Goal: Book appointment/travel/reservation

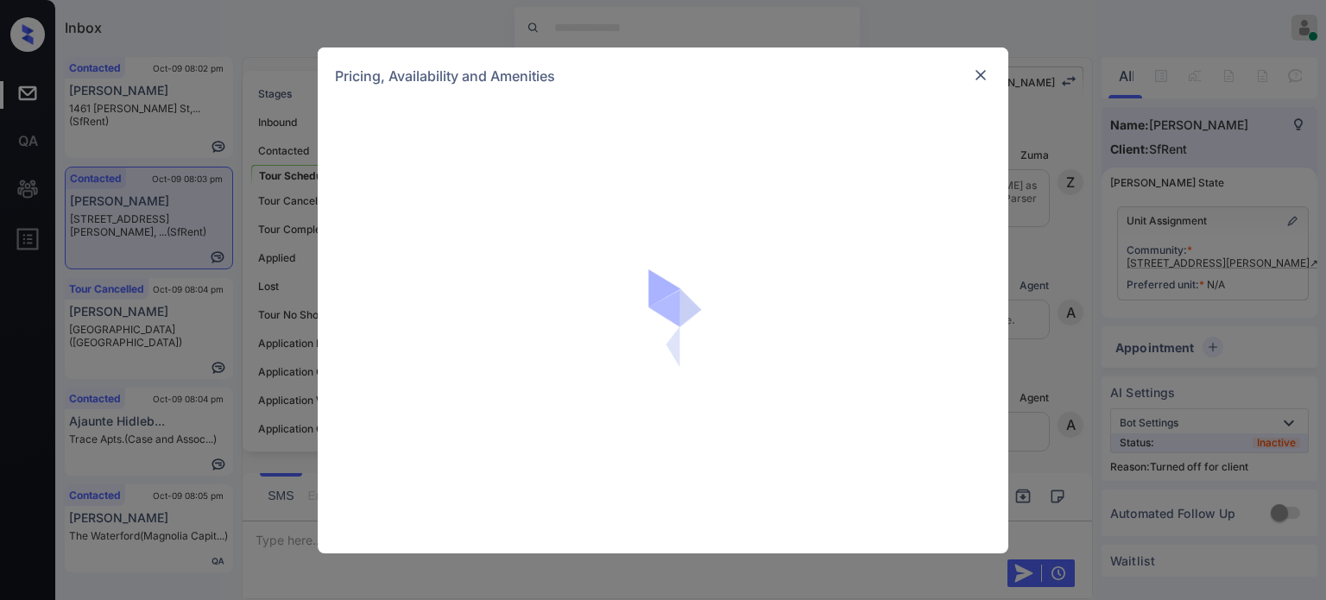
scroll to position [2116, 0]
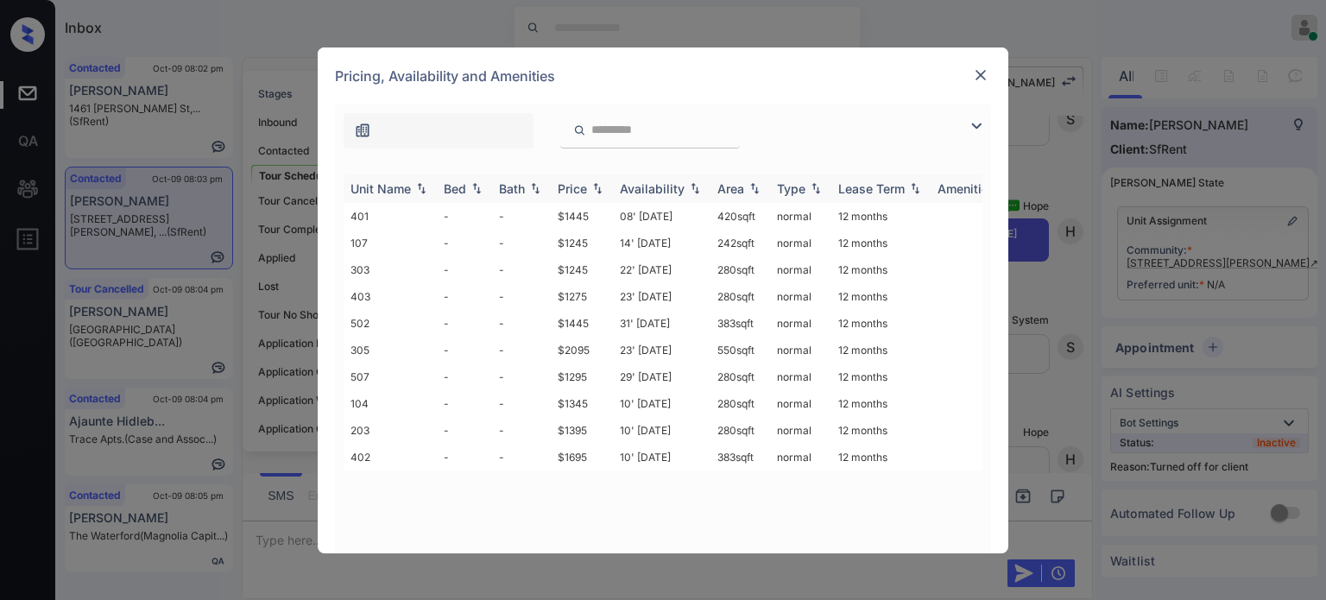
click at [596, 182] on img at bounding box center [597, 188] width 17 height 12
click at [596, 182] on img at bounding box center [597, 188] width 17 height 13
click at [654, 462] on td "23' Dec 20" at bounding box center [662, 457] width 98 height 27
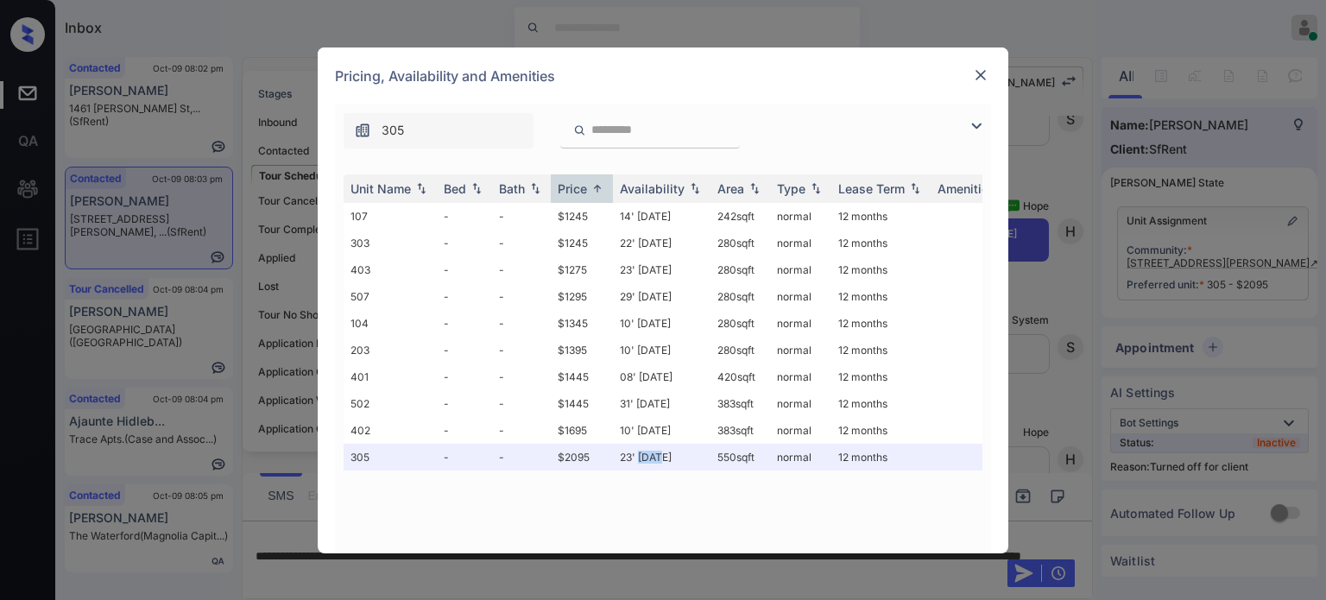
click at [984, 72] on img at bounding box center [980, 74] width 17 height 17
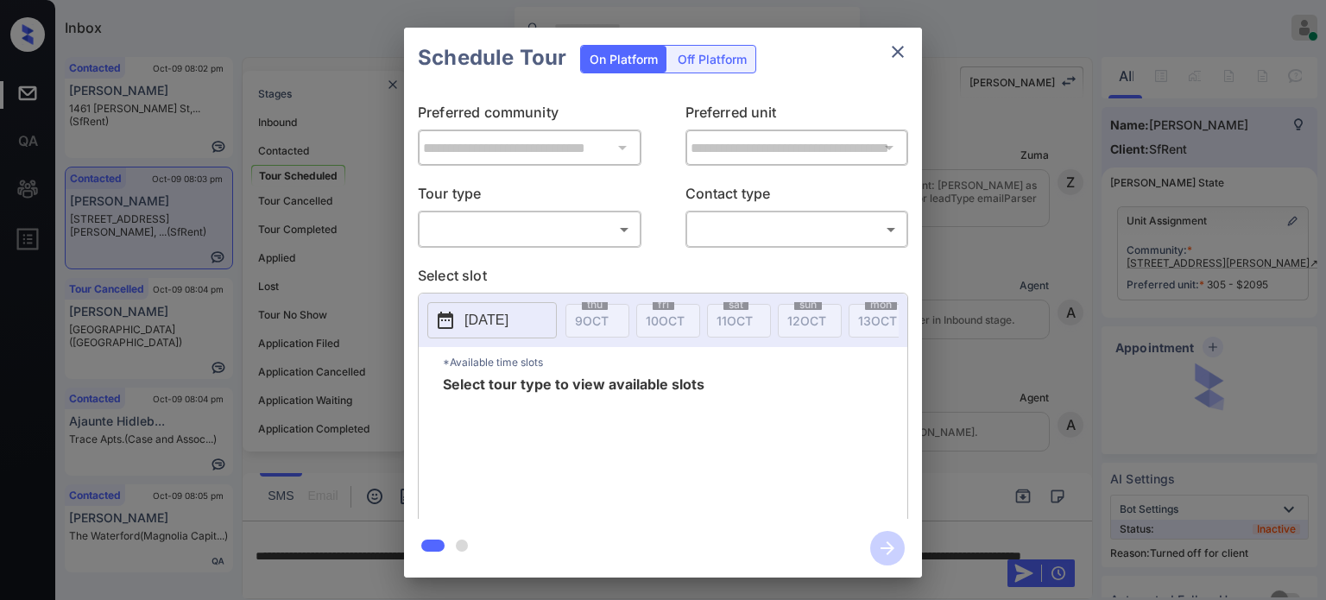
scroll to position [2116, 0]
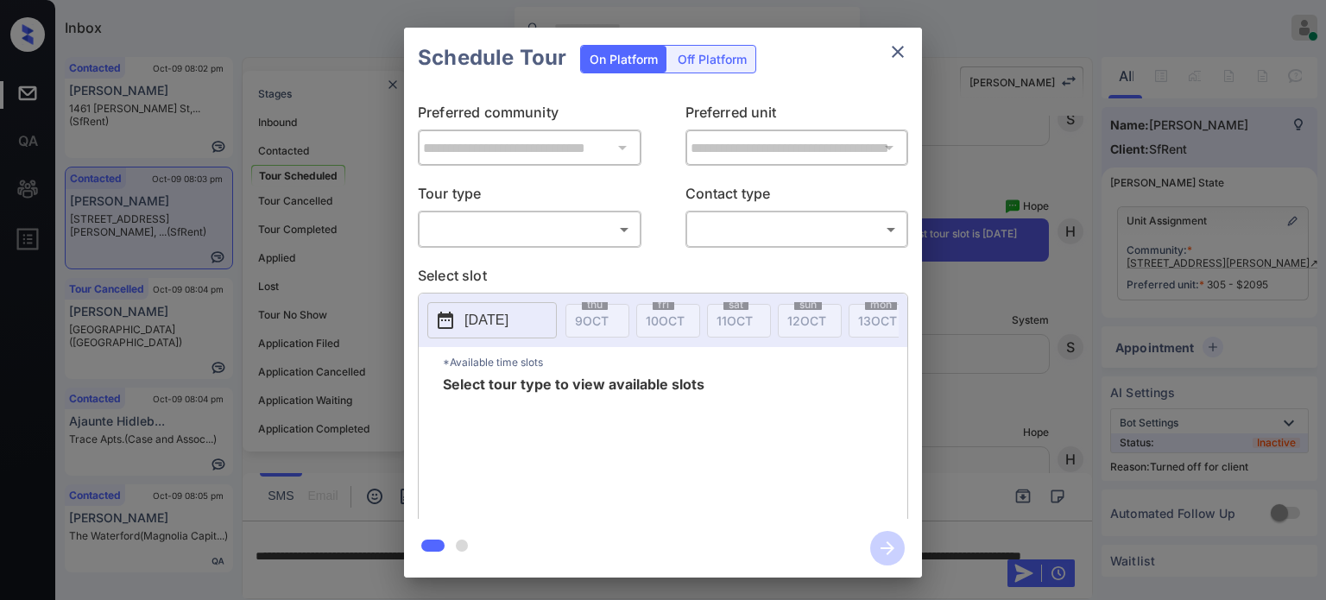
click at [708, 58] on div "Off Platform" at bounding box center [712, 59] width 86 height 27
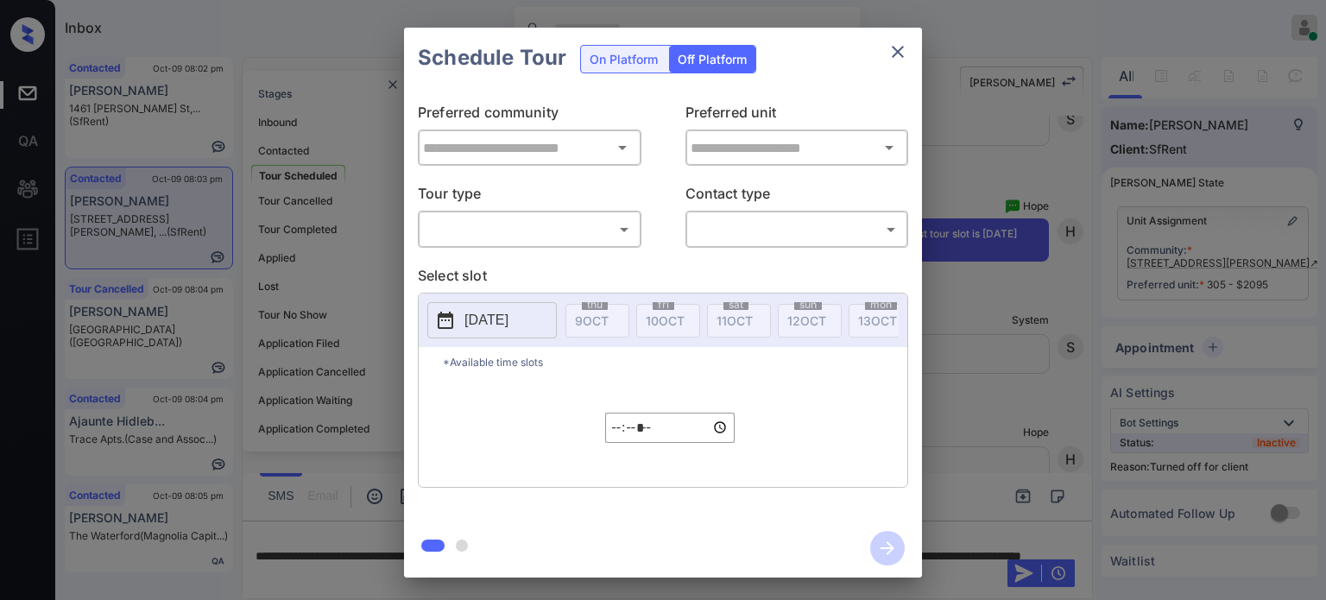
type input "**********"
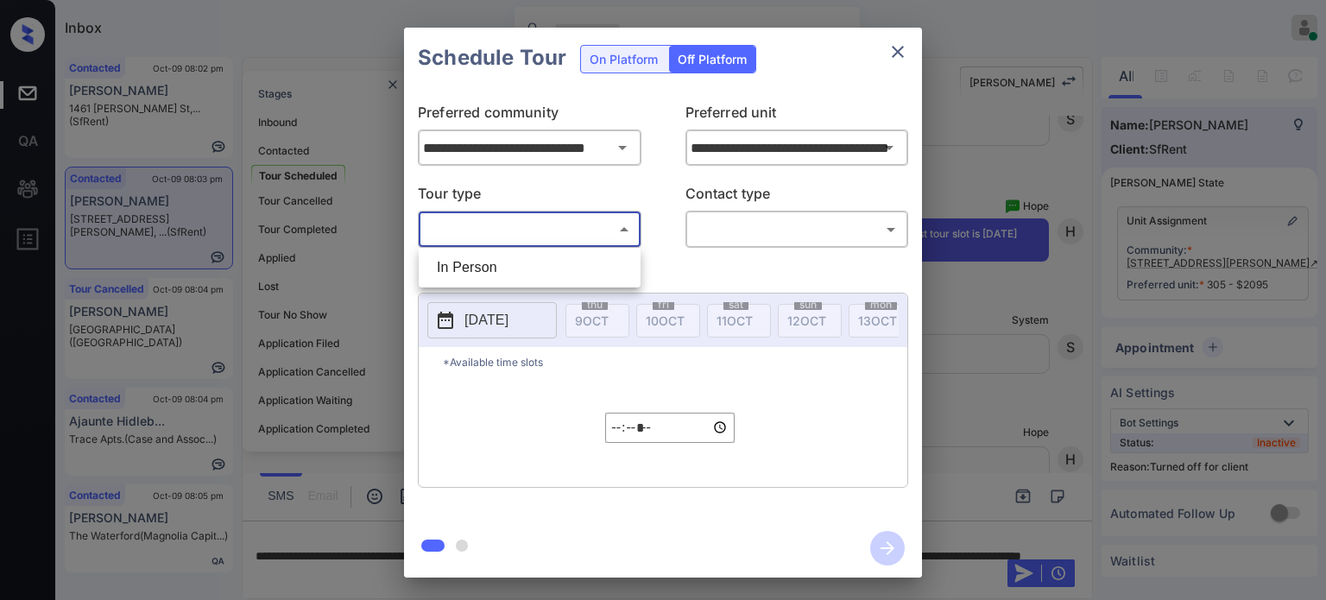
click at [573, 230] on body "Inbox Juan Carlos Manantan Online Set yourself offline Set yourself on break Pr…" at bounding box center [663, 300] width 1326 height 600
click at [504, 267] on li "In Person" at bounding box center [529, 267] width 213 height 31
type input "********"
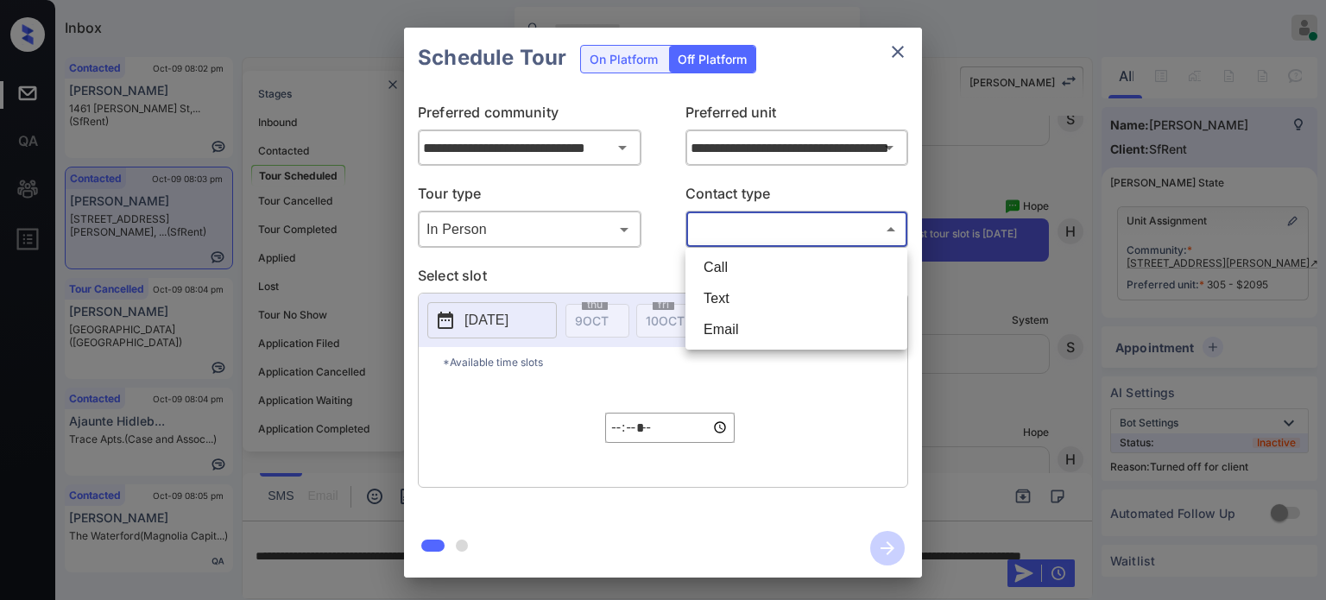
click at [768, 234] on body "Inbox Juan Carlos Manantan Online Set yourself offline Set yourself on break Pr…" at bounding box center [663, 300] width 1326 height 600
click at [735, 295] on li "Text" at bounding box center [796, 298] width 213 height 31
type input "****"
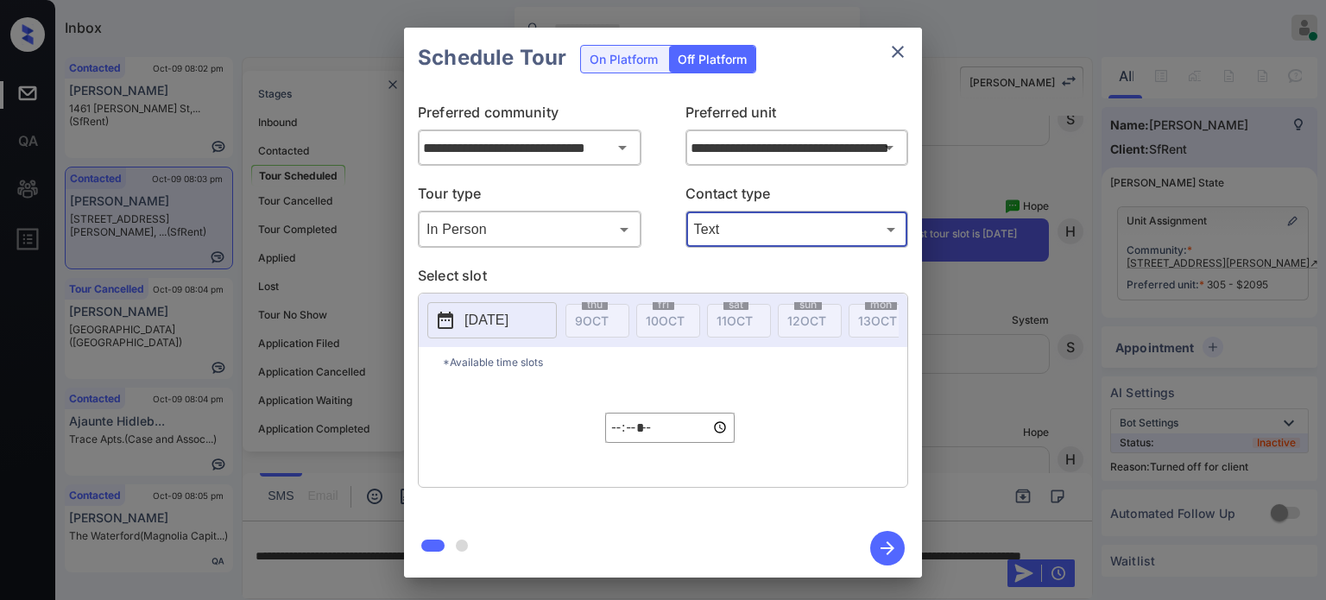
click at [496, 327] on p "2025-10-09" at bounding box center [486, 320] width 44 height 21
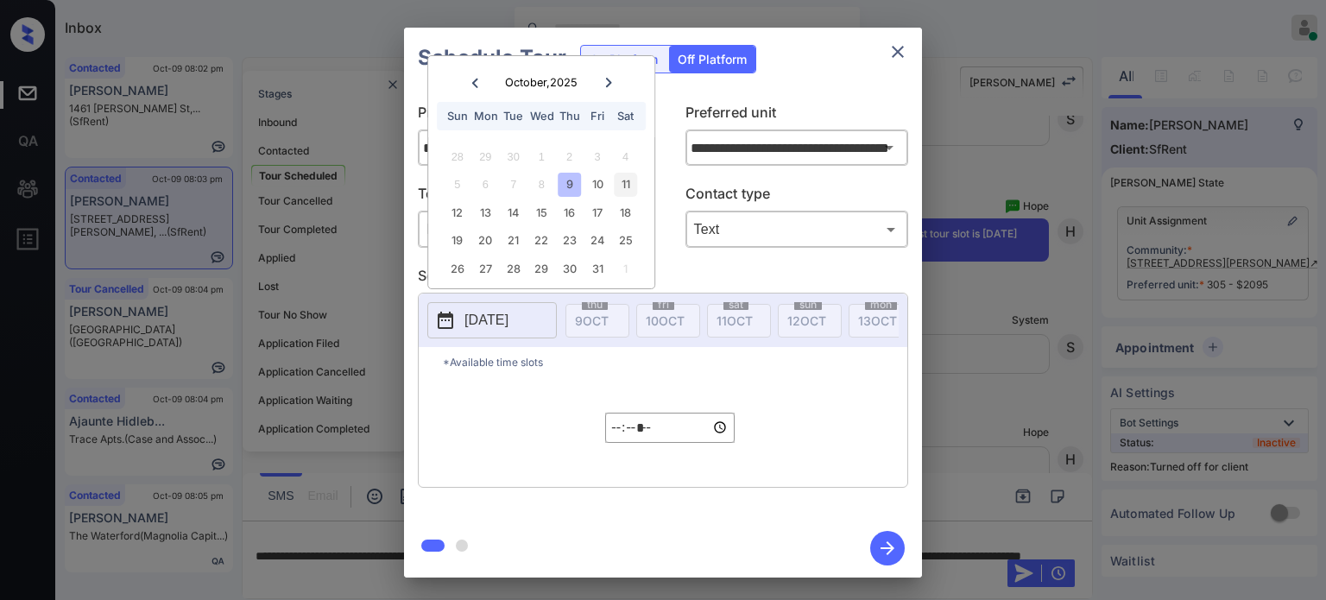
click at [633, 193] on div "11" at bounding box center [625, 184] width 23 height 23
click at [626, 434] on input "*****" at bounding box center [669, 428] width 129 height 30
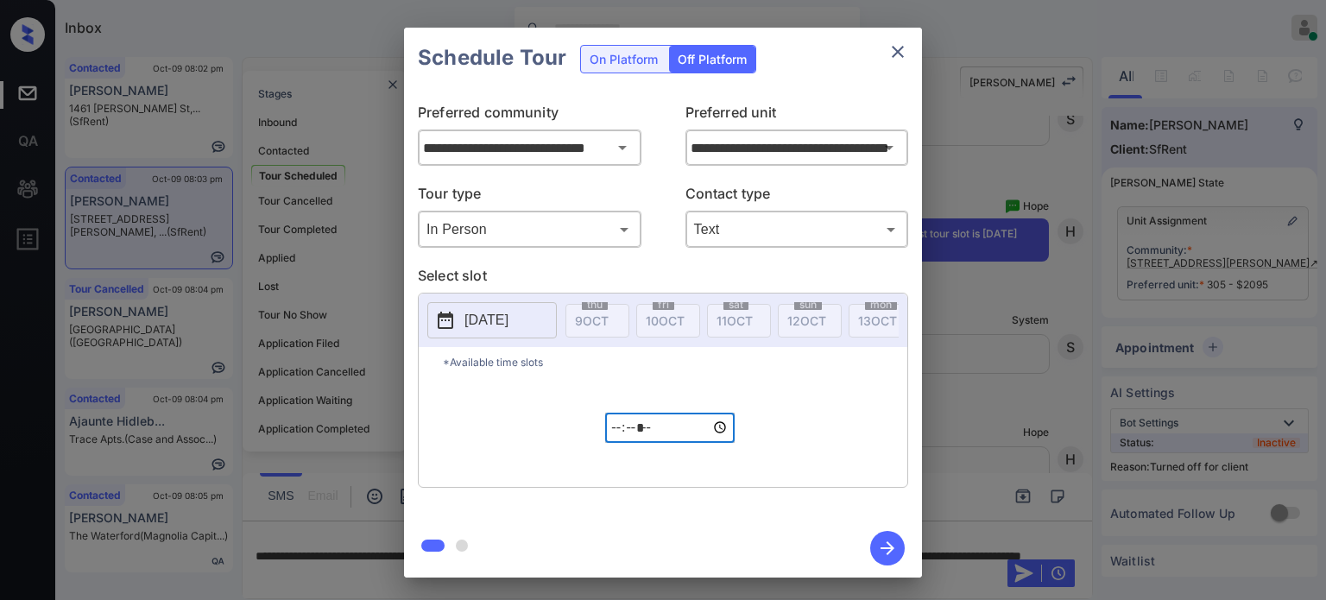
click at [623, 433] on input "*****" at bounding box center [669, 428] width 129 height 30
type input "*****"
click at [753, 440] on div "*Available time slots ***** ​" at bounding box center [663, 417] width 489 height 140
click at [886, 552] on icon "button" at bounding box center [887, 548] width 35 height 35
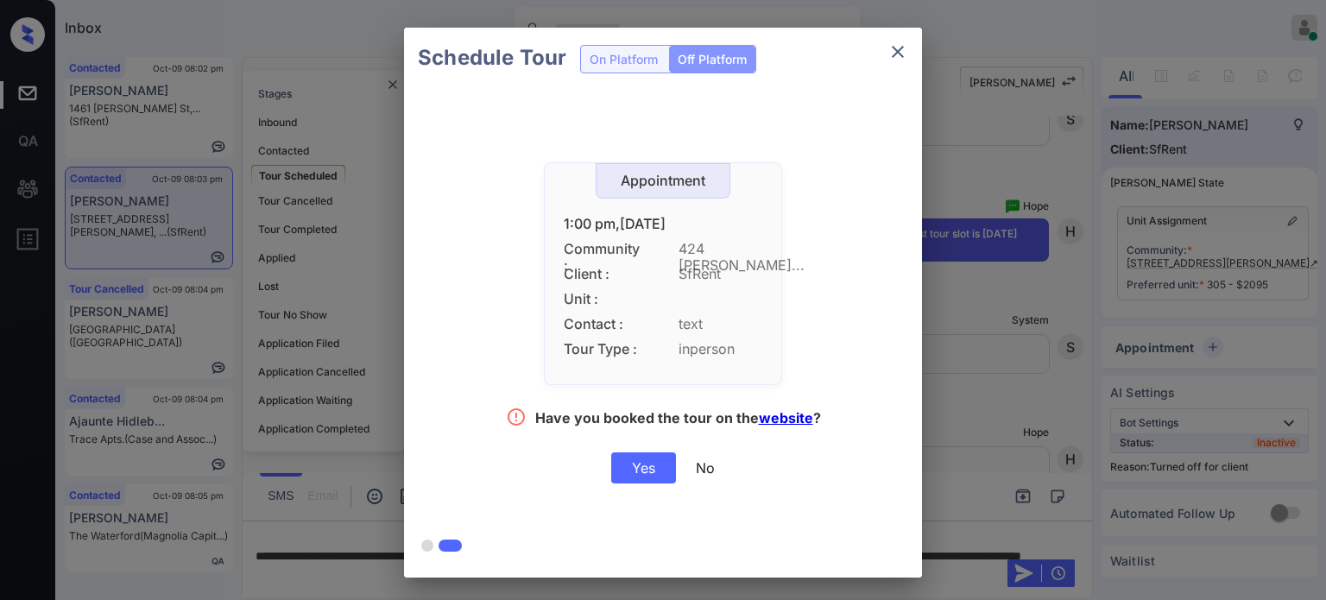
click at [630, 473] on div "Yes" at bounding box center [643, 467] width 65 height 31
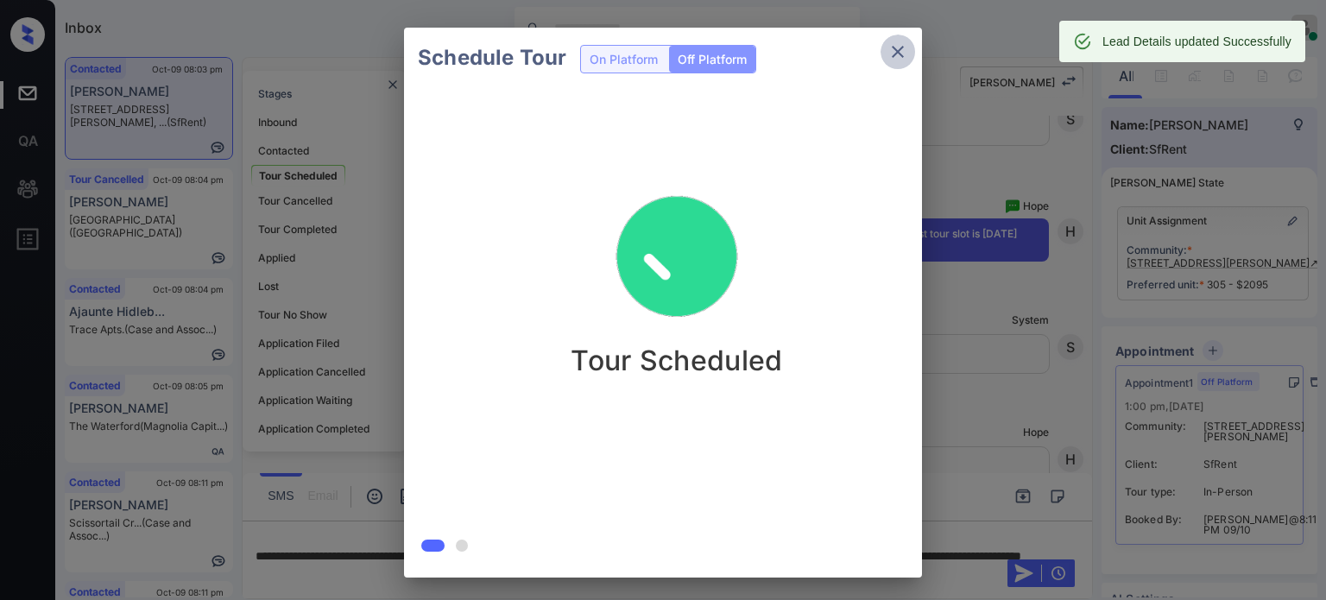
click at [897, 49] on icon "close" at bounding box center [897, 51] width 21 height 21
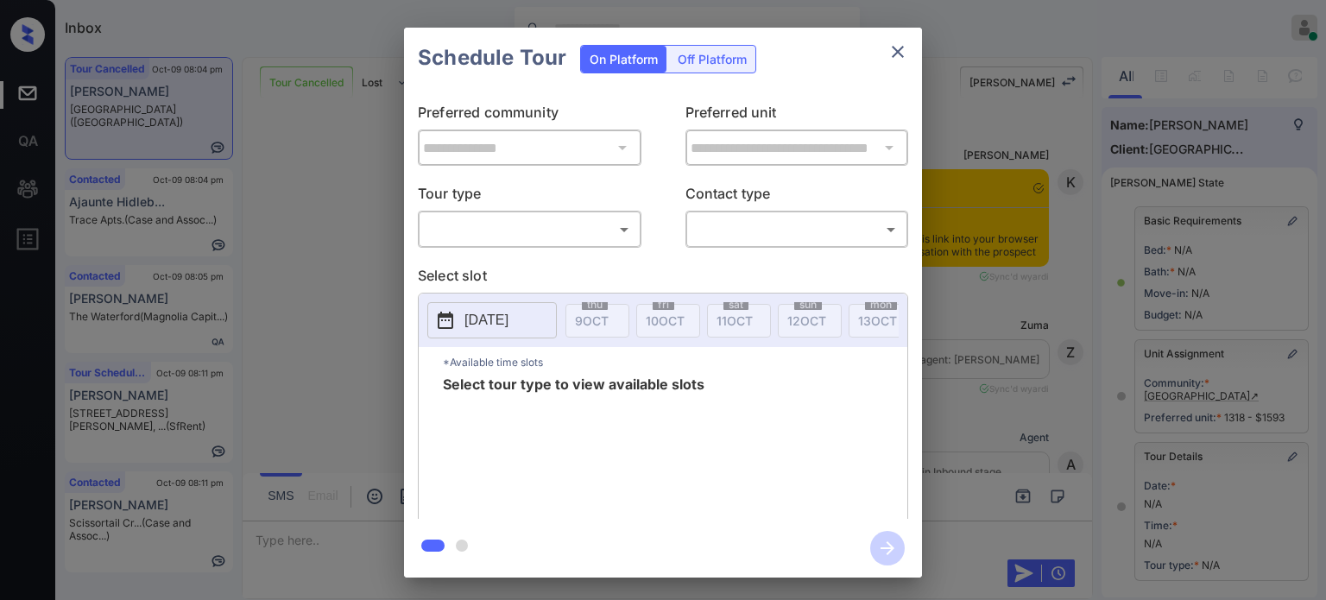
scroll to position [249, 0]
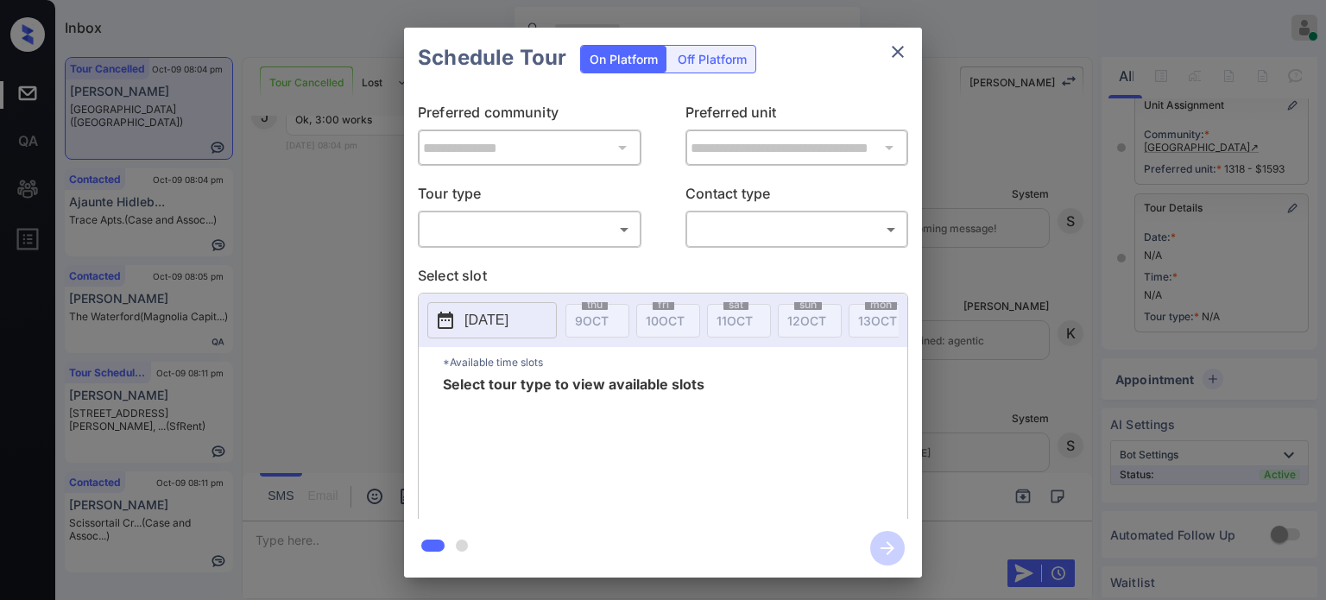
click at [584, 242] on body "Inbox [PERSON_NAME] Online Set yourself offline Set yourself on break Profile S…" at bounding box center [663, 300] width 1326 height 600
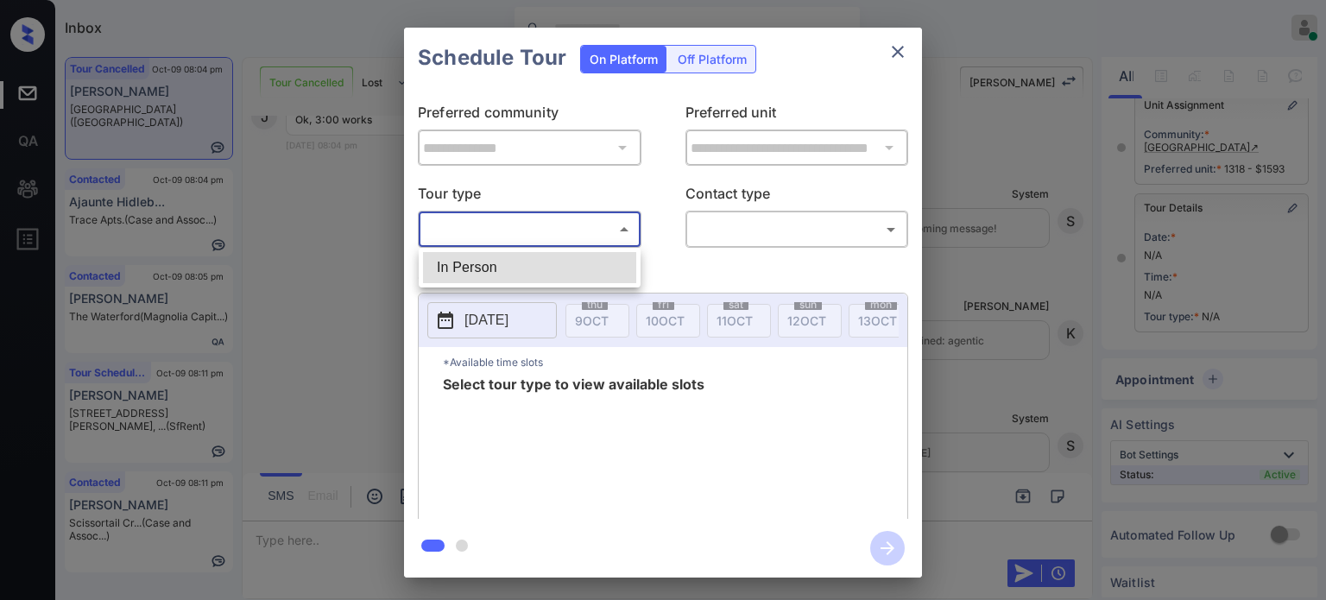
click at [525, 257] on li "In Person" at bounding box center [529, 267] width 213 height 31
type input "********"
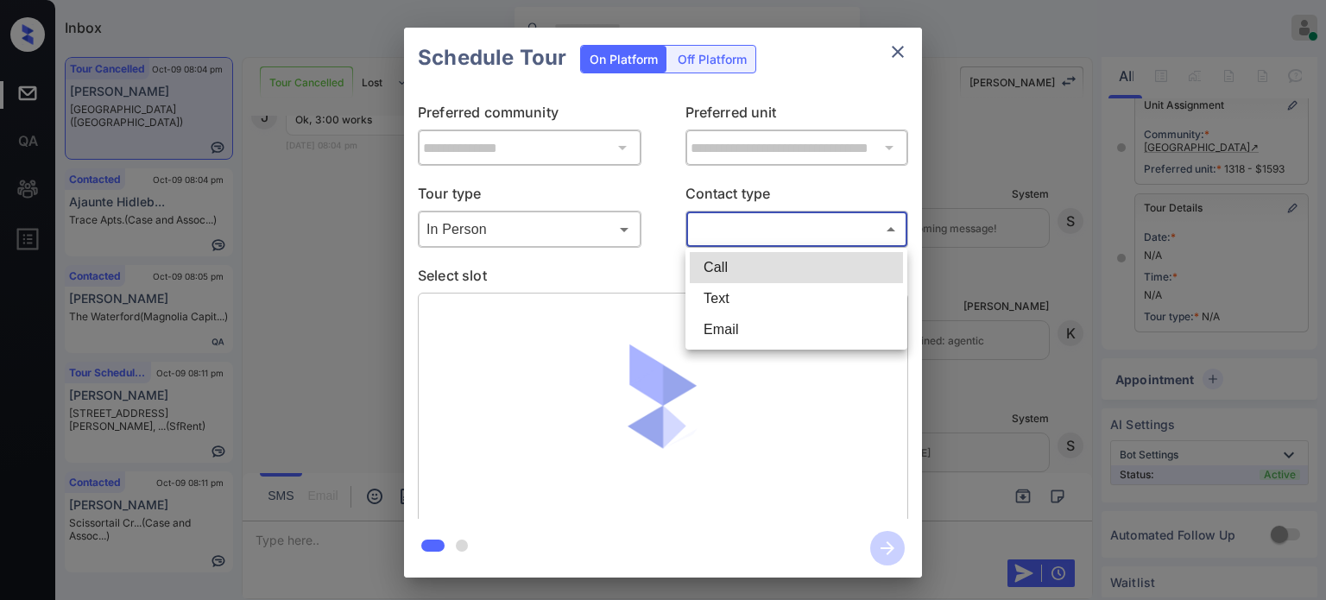
click at [762, 232] on body "Inbox Juan Carlos Manantan Online Set yourself offline Set yourself on break Pr…" at bounding box center [663, 300] width 1326 height 600
click at [726, 306] on li "Text" at bounding box center [796, 298] width 213 height 31
type input "****"
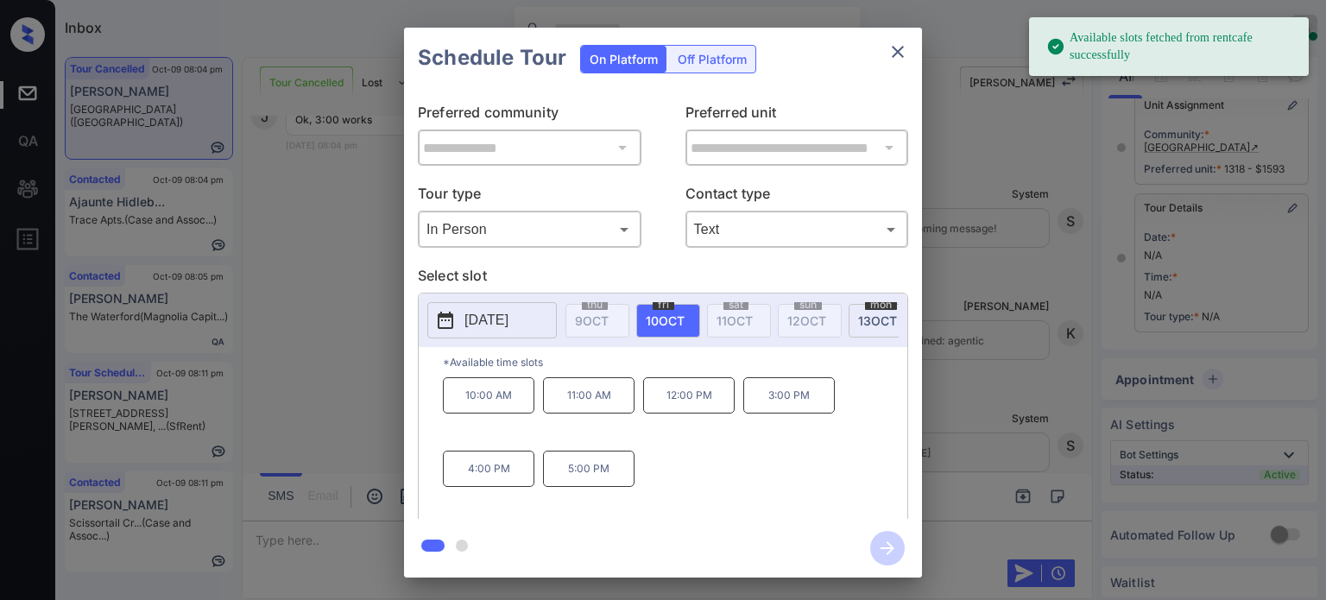
click at [790, 399] on p "3:00 PM" at bounding box center [789, 395] width 92 height 36
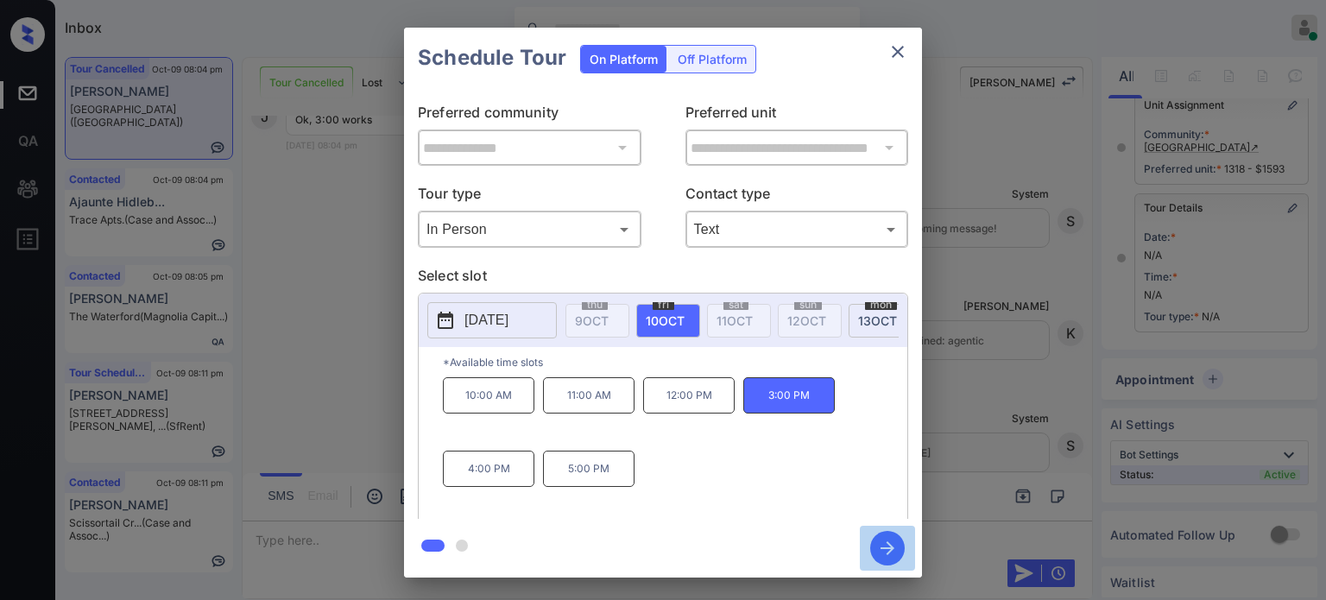
click at [891, 548] on icon "button" at bounding box center [888, 548] width 14 height 14
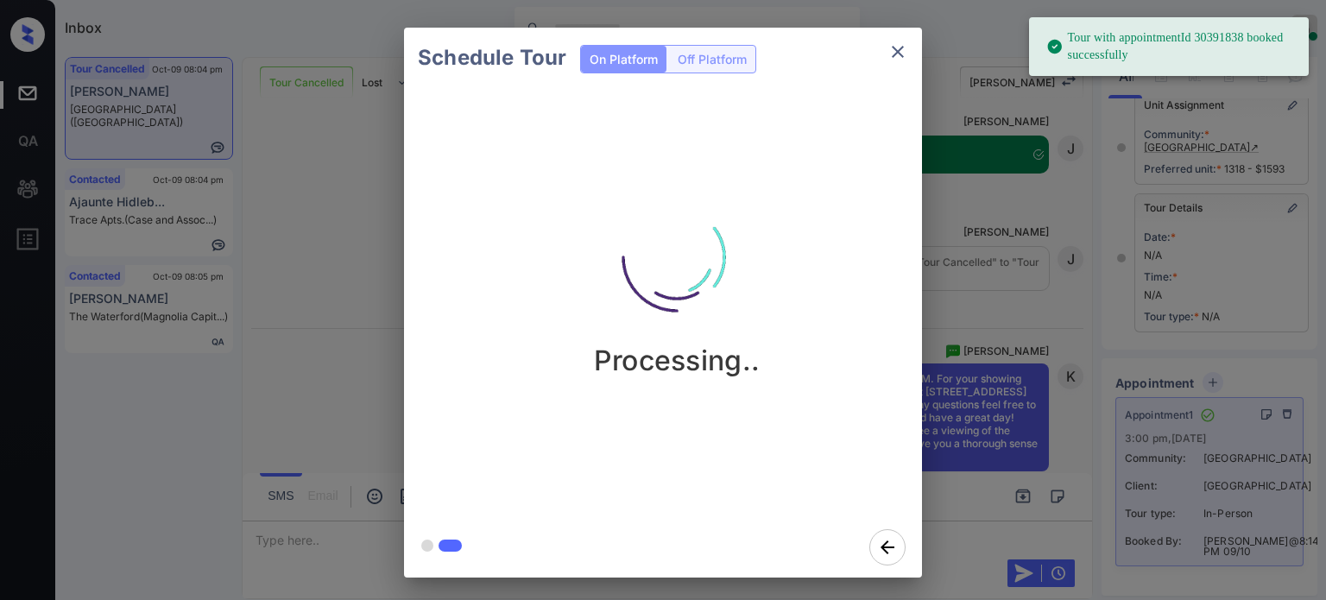
scroll to position [15130, 0]
click at [901, 53] on icon "close" at bounding box center [897, 51] width 21 height 21
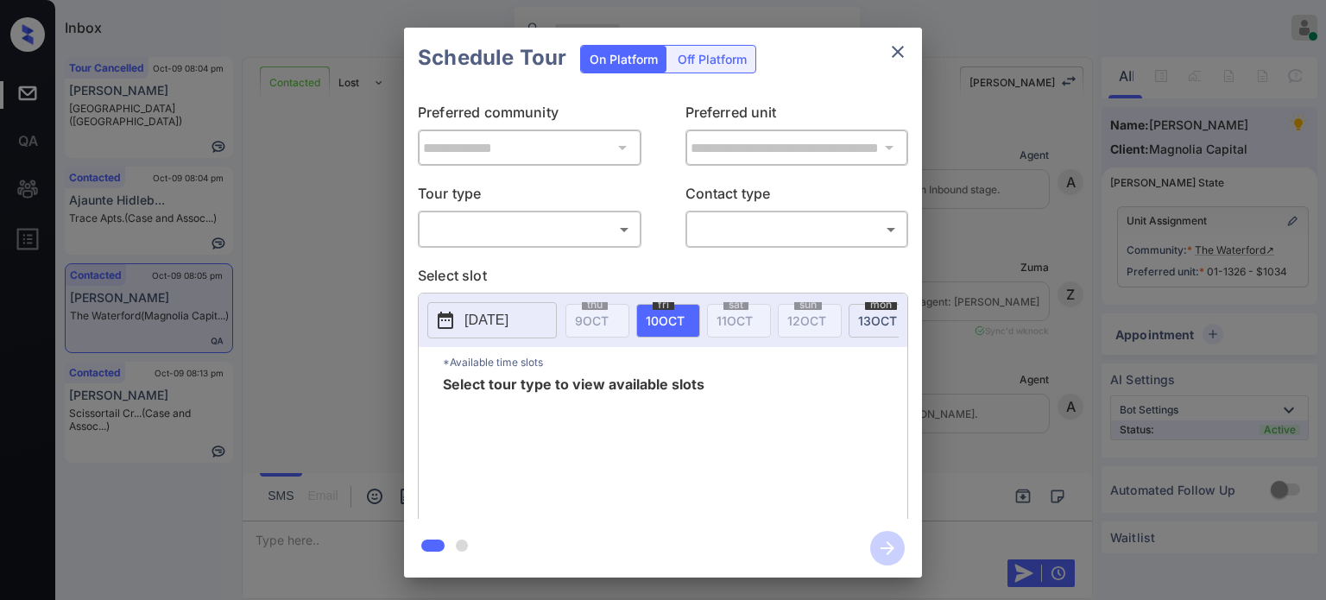
scroll to position [2756, 0]
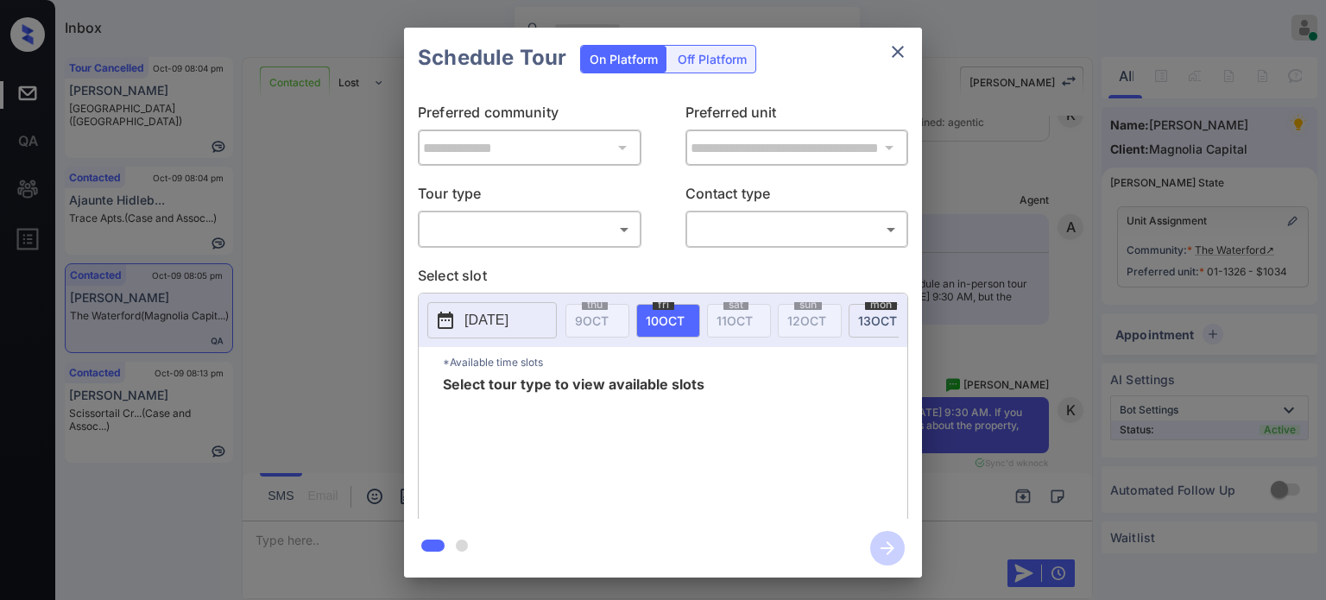
click at [526, 227] on body "Inbox Juan Carlos Manantan Online Set yourself offline Set yourself on break Pr…" at bounding box center [663, 300] width 1326 height 600
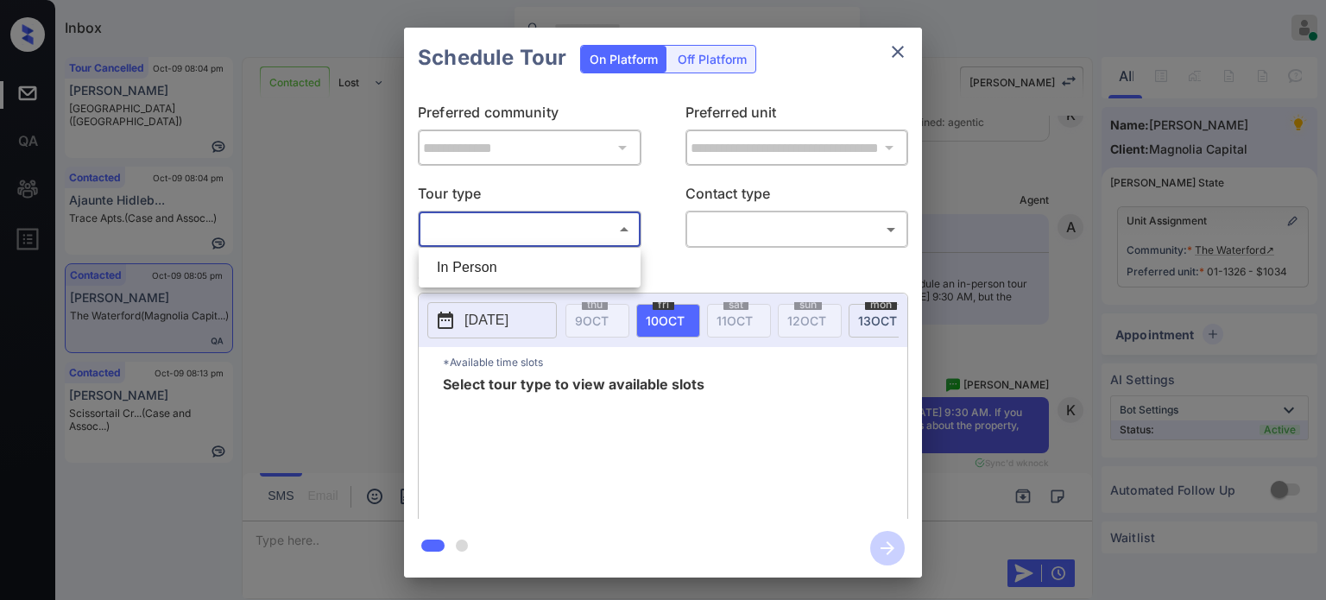
click at [520, 275] on li "In Person" at bounding box center [529, 267] width 213 height 31
type input "********"
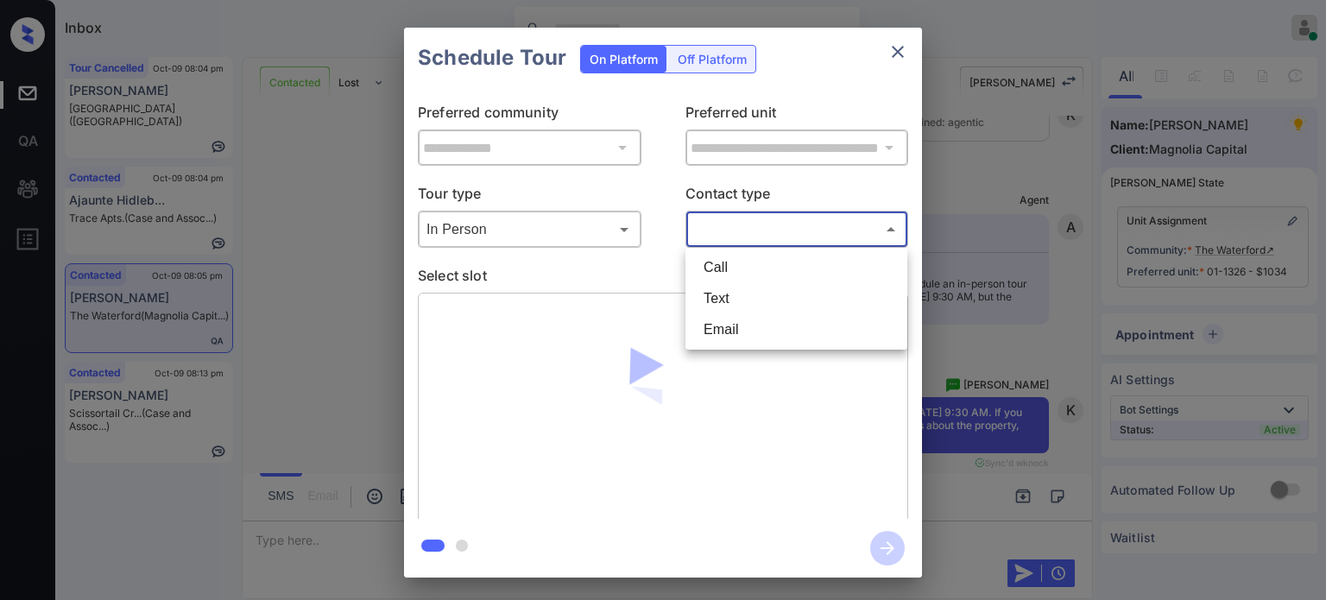
click at [764, 224] on body "Inbox Juan Carlos Manantan Online Set yourself offline Set yourself on break Pr…" at bounding box center [663, 300] width 1326 height 600
click at [729, 296] on li "Text" at bounding box center [796, 298] width 213 height 31
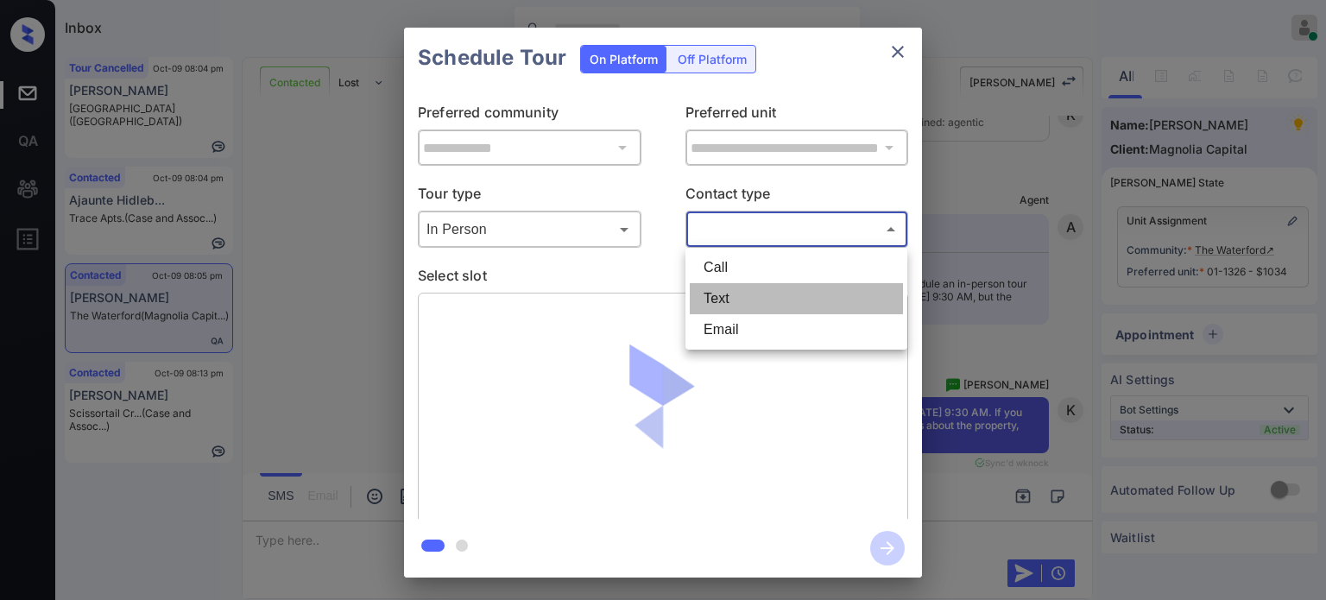
type input "****"
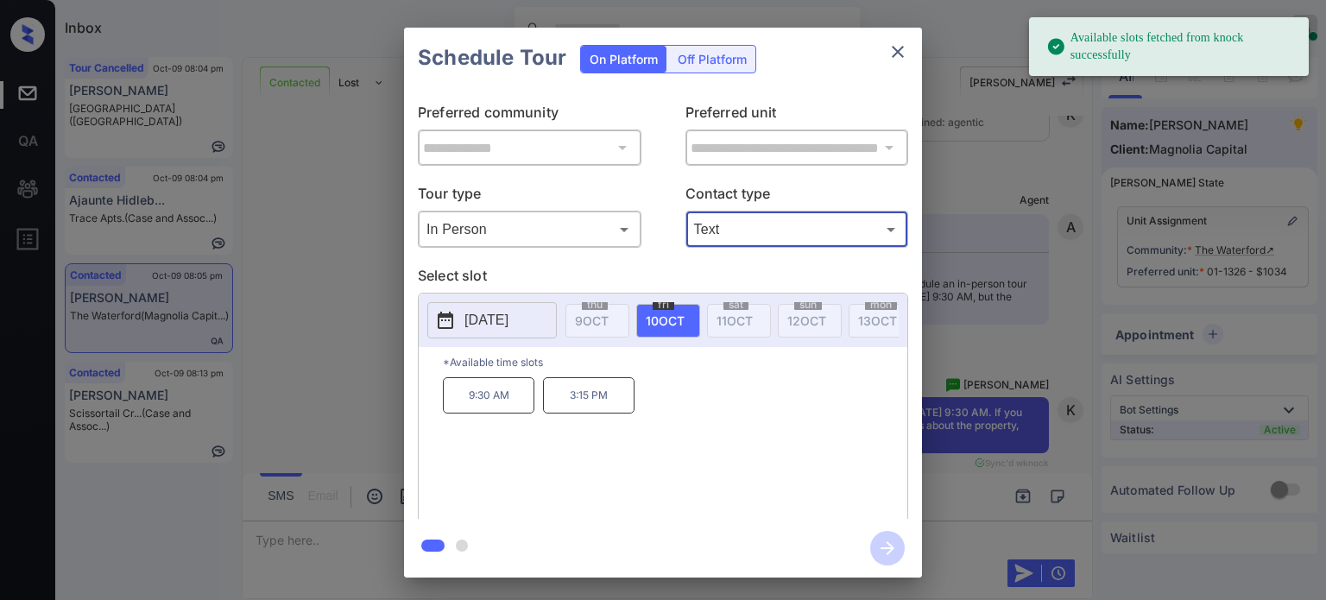
click at [492, 322] on p "[DATE]" at bounding box center [486, 320] width 44 height 21
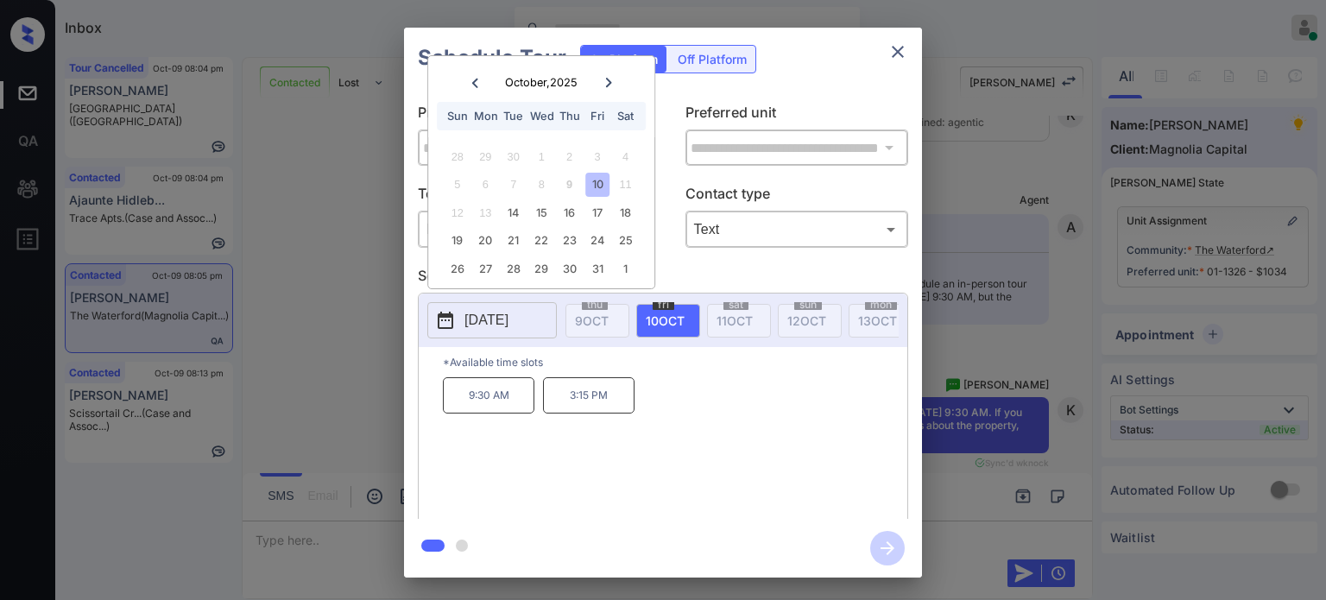
click at [616, 184] on div "11" at bounding box center [625, 184] width 23 height 23
click at [896, 55] on icon "close" at bounding box center [897, 51] width 21 height 21
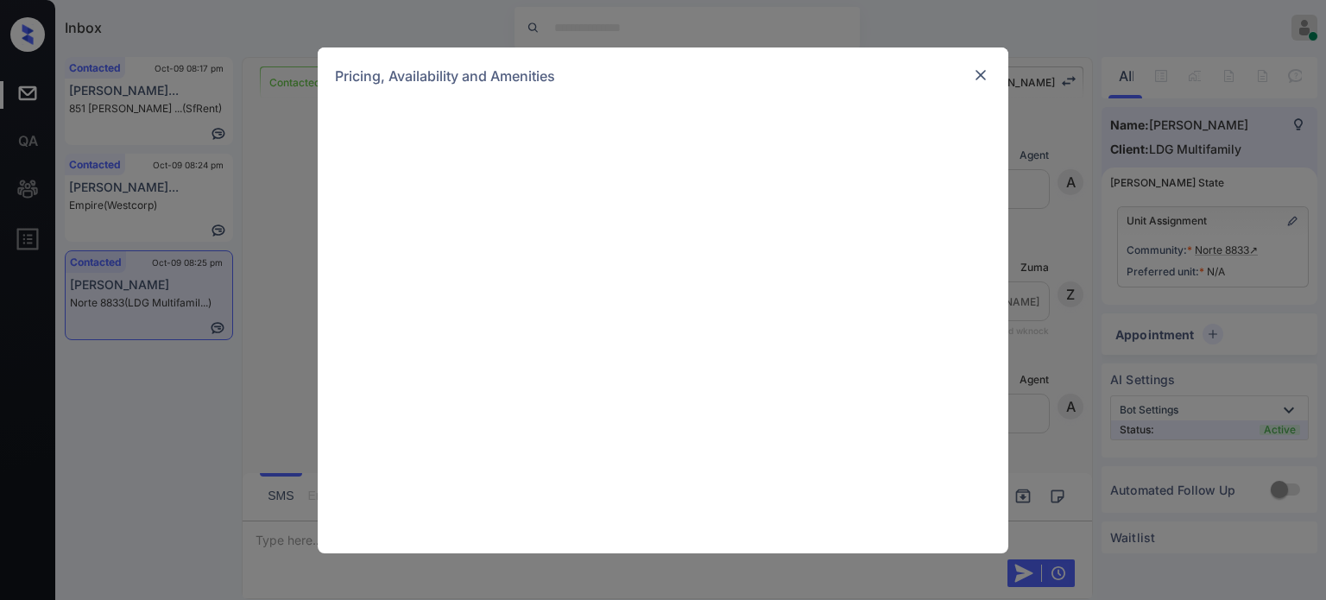
scroll to position [1402, 0]
click at [981, 79] on img at bounding box center [980, 74] width 17 height 17
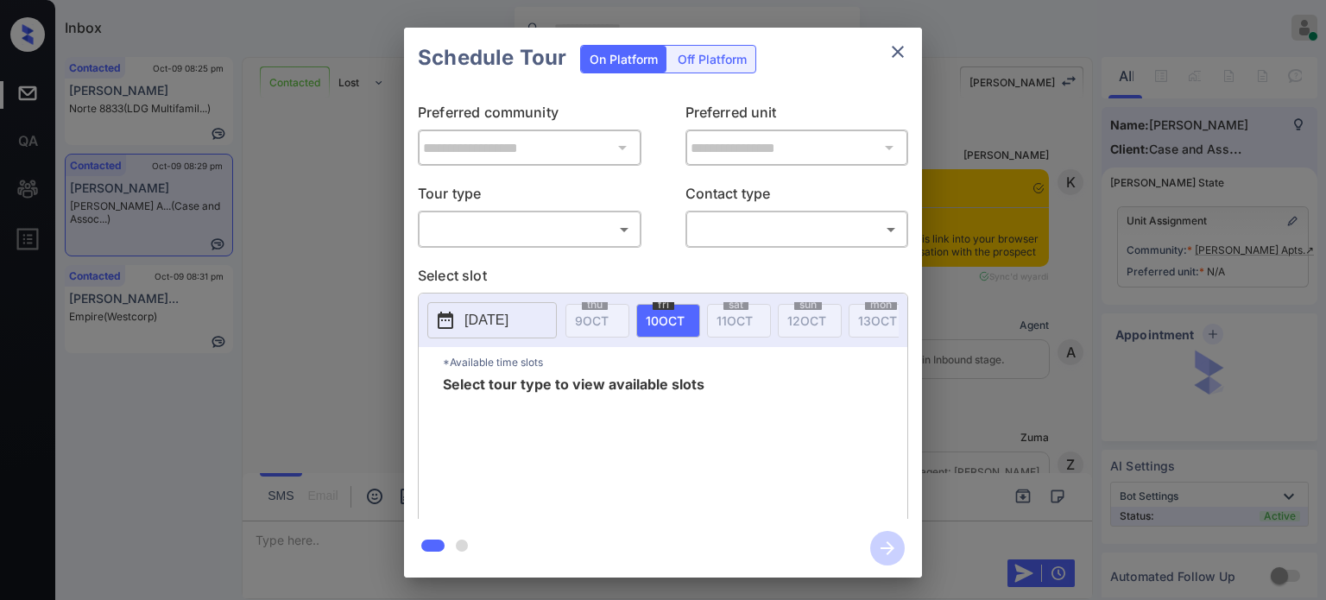
scroll to position [1124, 0]
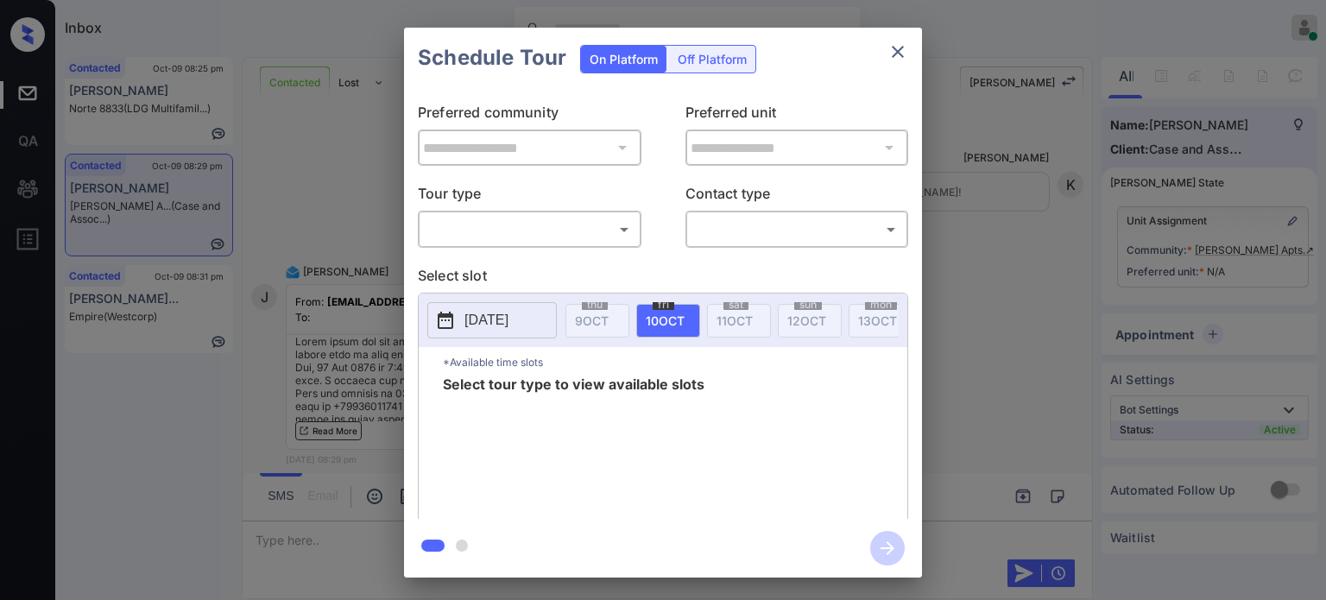
click at [584, 227] on body "Inbox Juan Carlos Manantan Online Set yourself offline Set yourself on break Pr…" at bounding box center [663, 300] width 1326 height 600
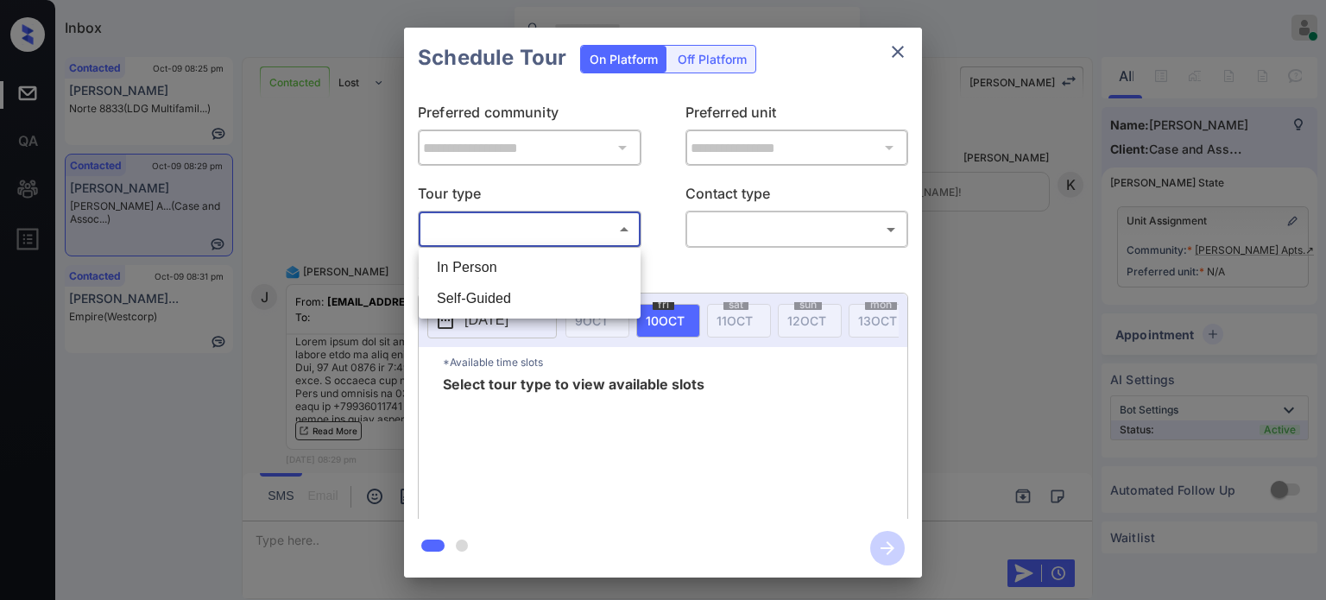
click at [894, 47] on div at bounding box center [663, 300] width 1326 height 600
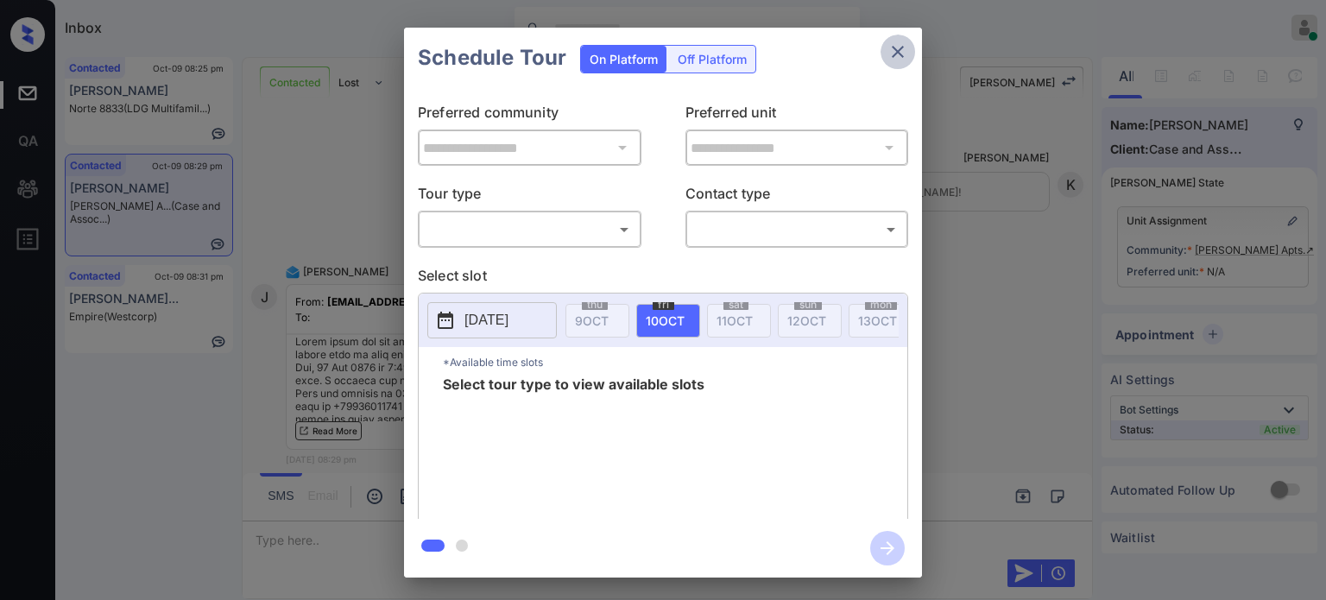
click at [902, 47] on icon "close" at bounding box center [898, 52] width 12 height 12
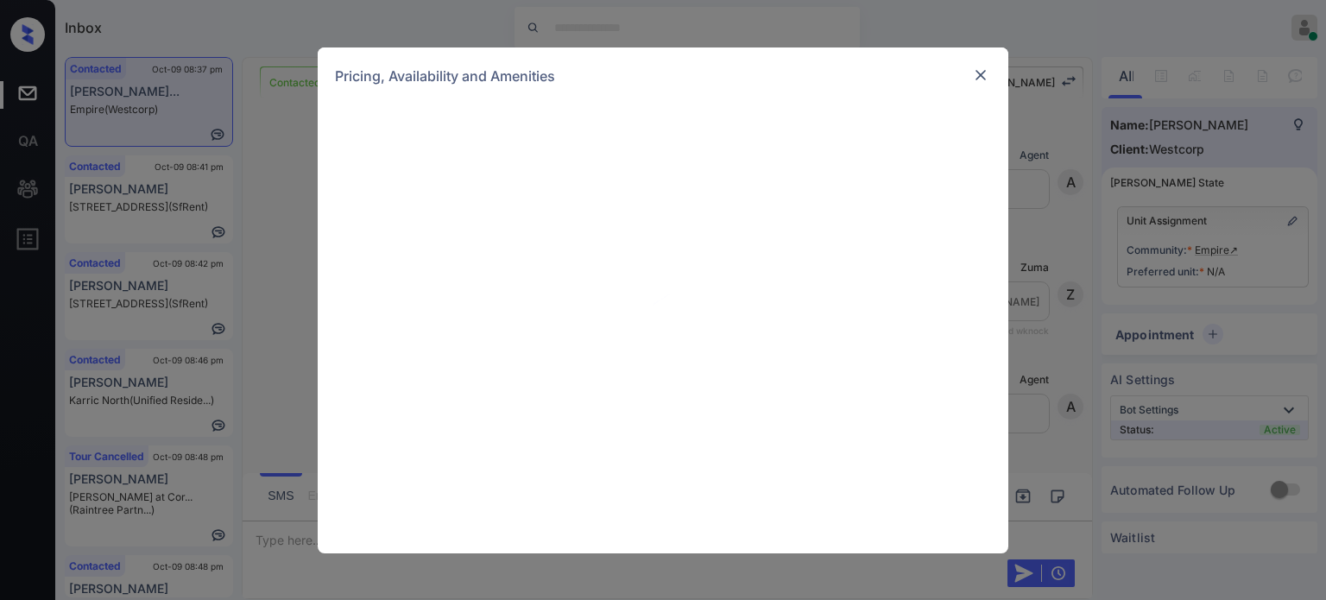
scroll to position [1247, 0]
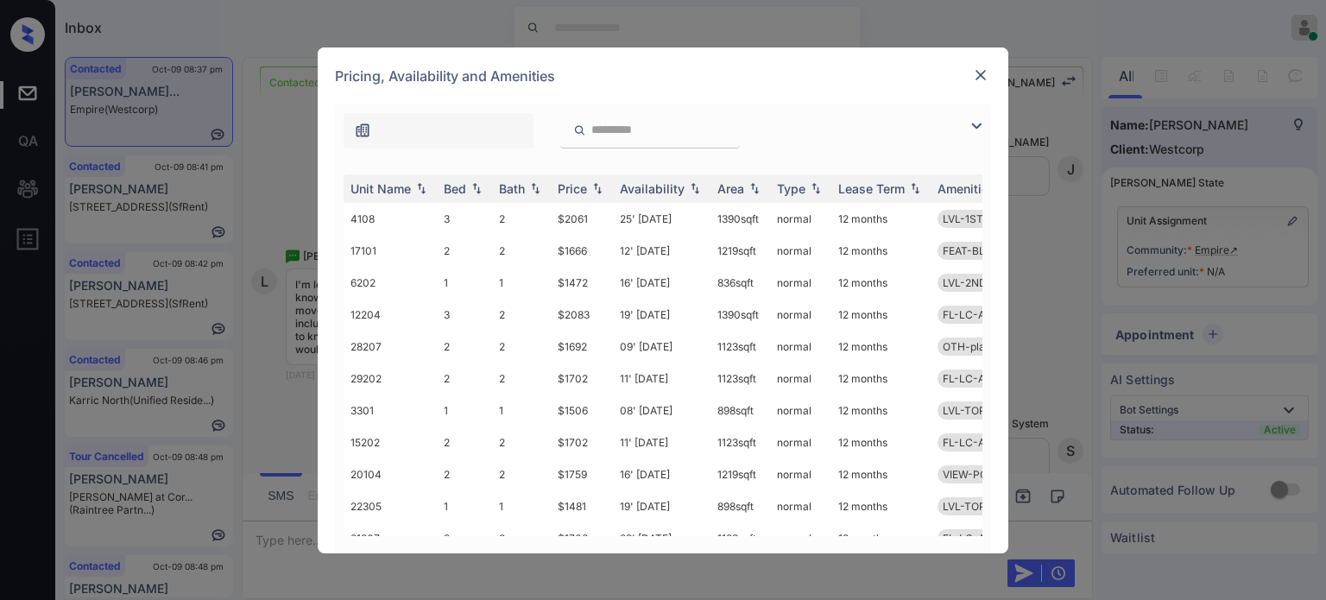
click at [970, 127] on img at bounding box center [976, 126] width 21 height 21
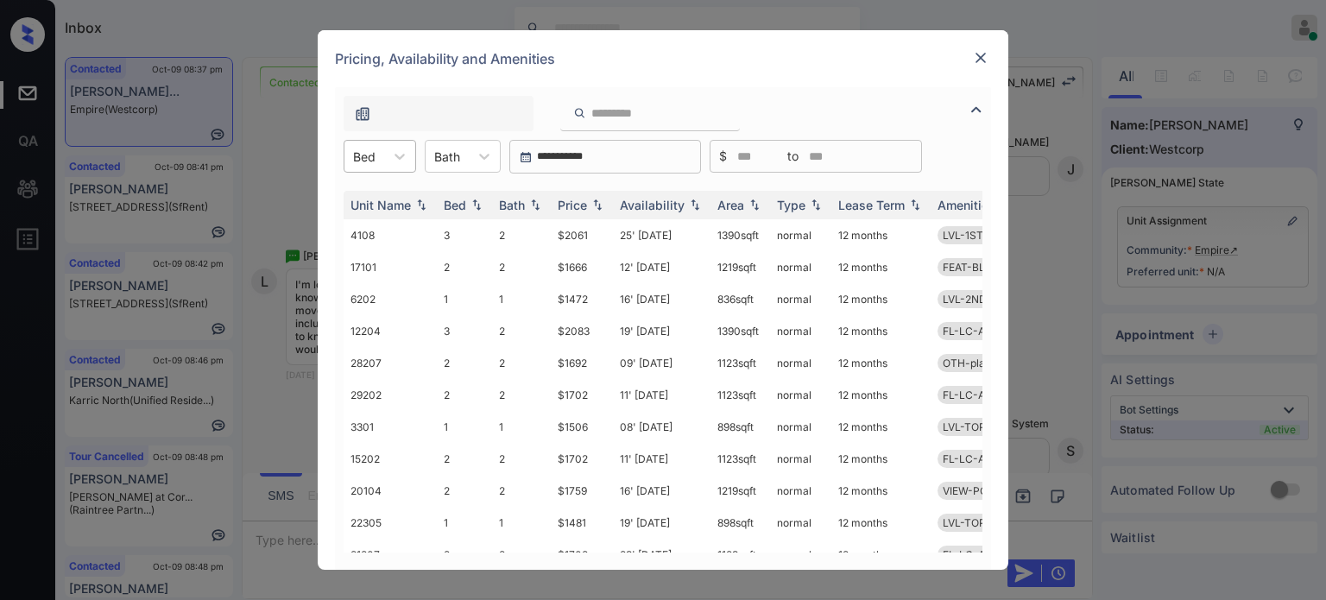
click at [369, 150] on div at bounding box center [364, 157] width 22 height 18
click at [380, 202] on div "1" at bounding box center [380, 198] width 73 height 31
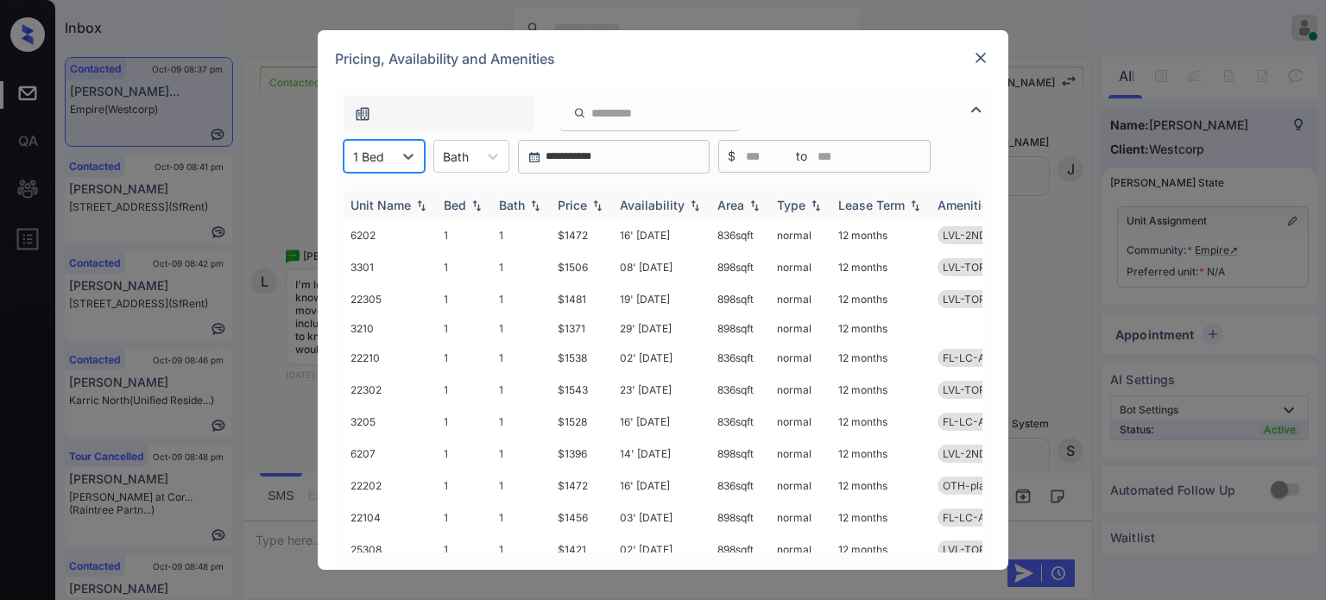
click at [578, 200] on div "Price" at bounding box center [572, 205] width 29 height 15
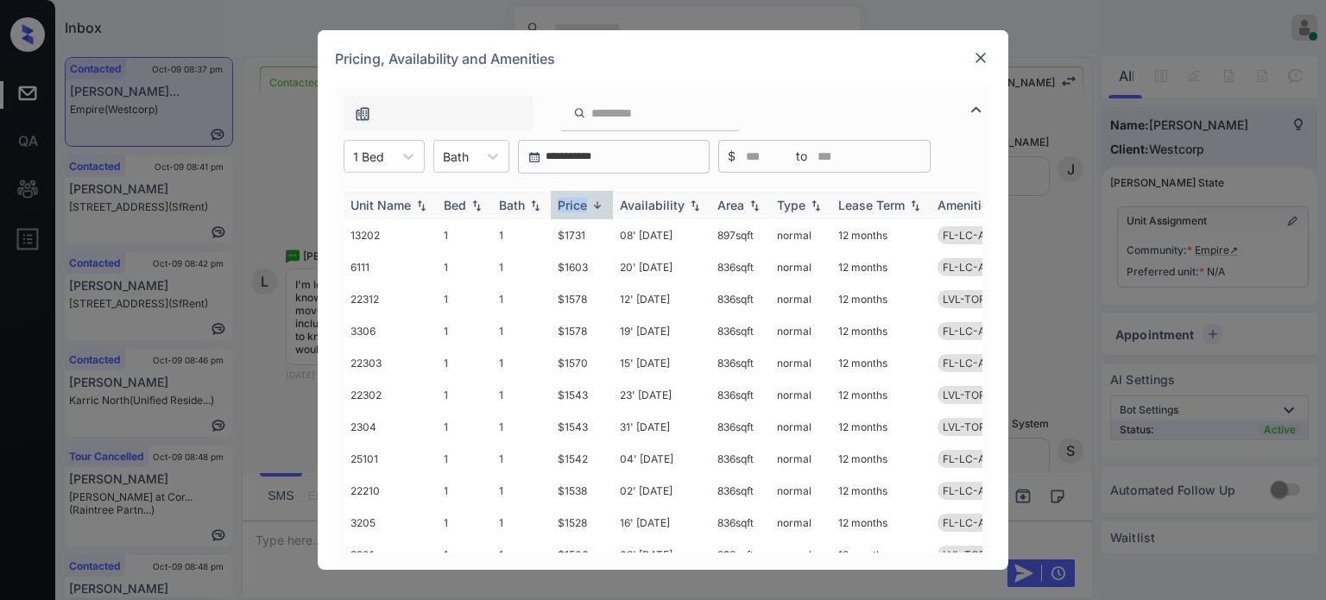
click at [578, 200] on div "Price" at bounding box center [572, 205] width 29 height 15
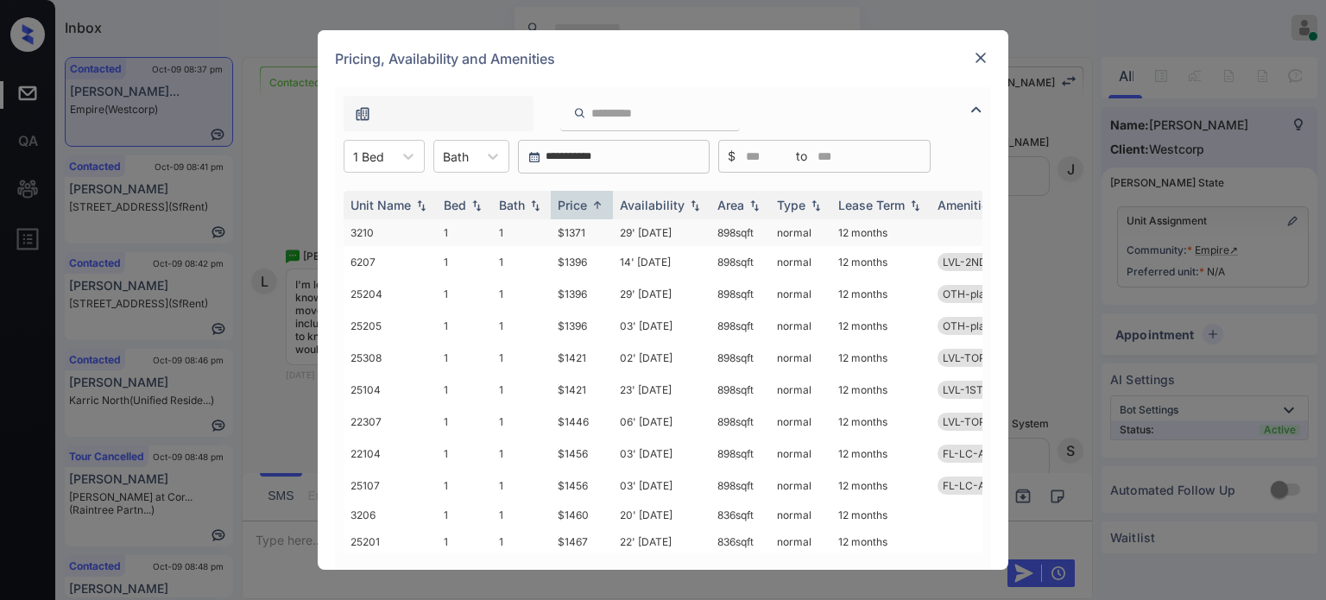
click at [647, 238] on td "29' Aug 25" at bounding box center [662, 232] width 98 height 27
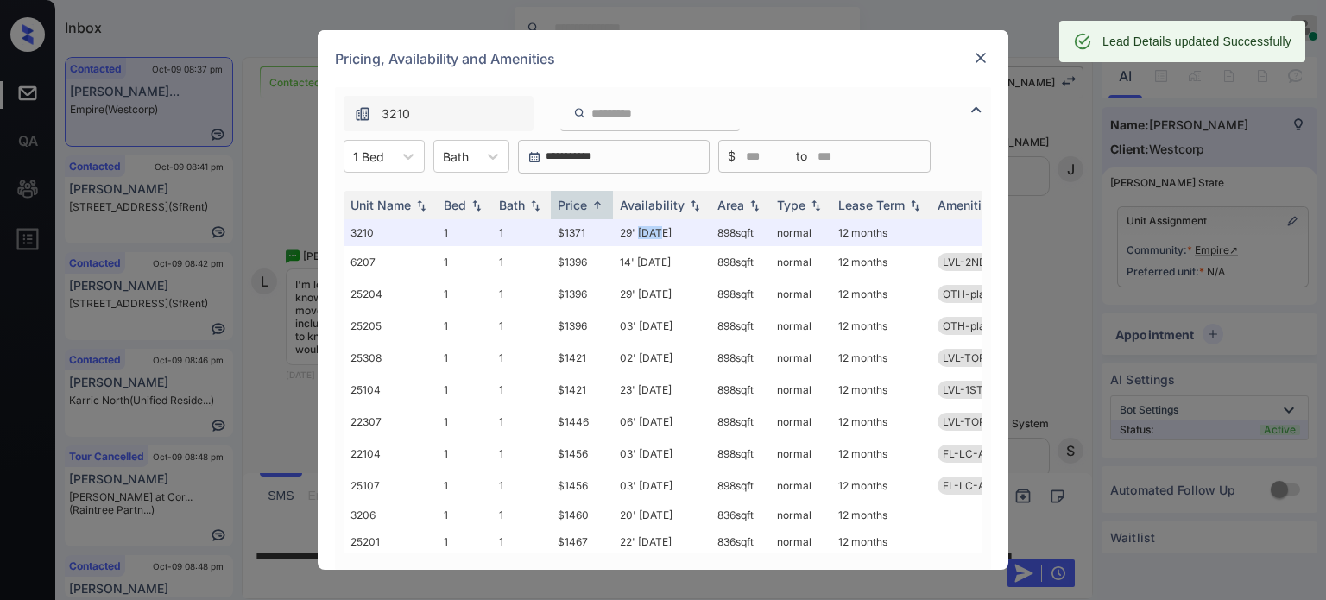
click at [980, 56] on img at bounding box center [980, 57] width 17 height 17
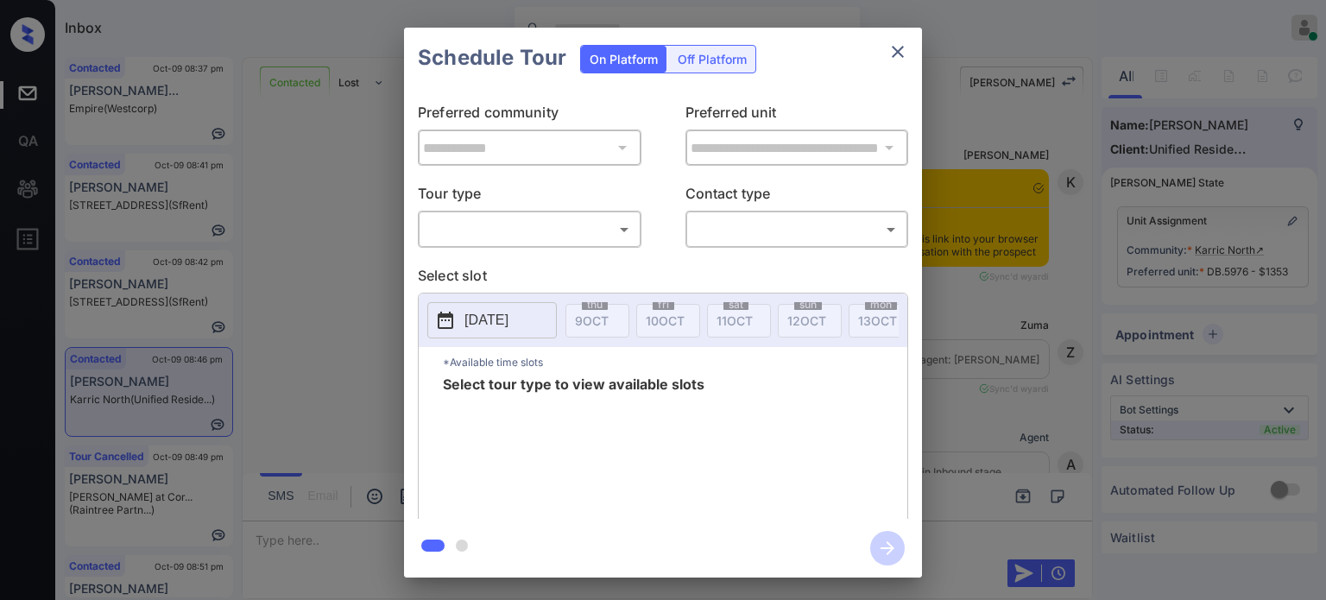
scroll to position [1820, 0]
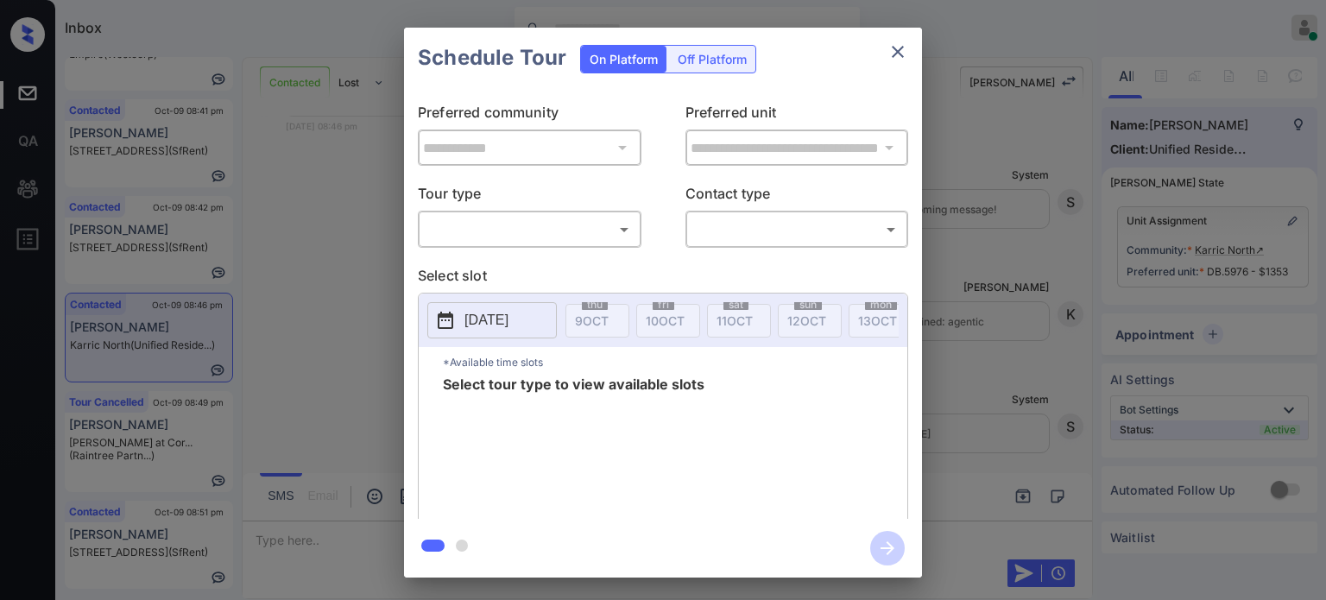
click at [604, 233] on body "Inbox [PERSON_NAME] Online Set yourself offline Set yourself on break Profile S…" at bounding box center [663, 300] width 1326 height 600
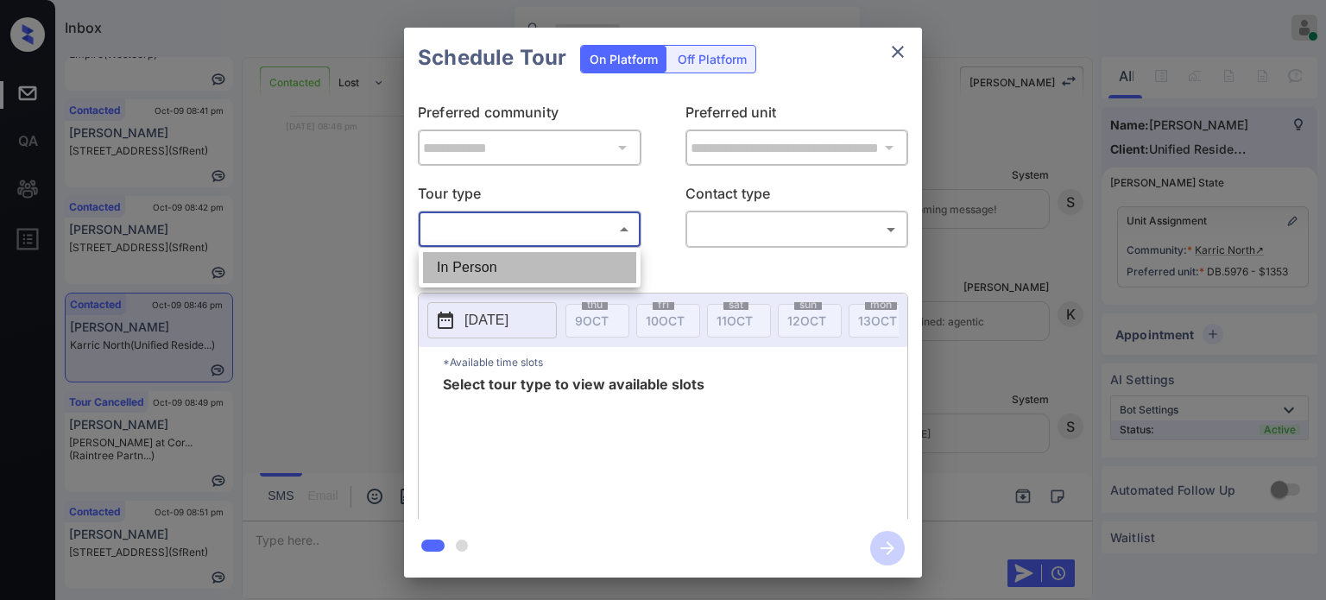
click at [525, 258] on li "In Person" at bounding box center [529, 267] width 213 height 31
type input "********"
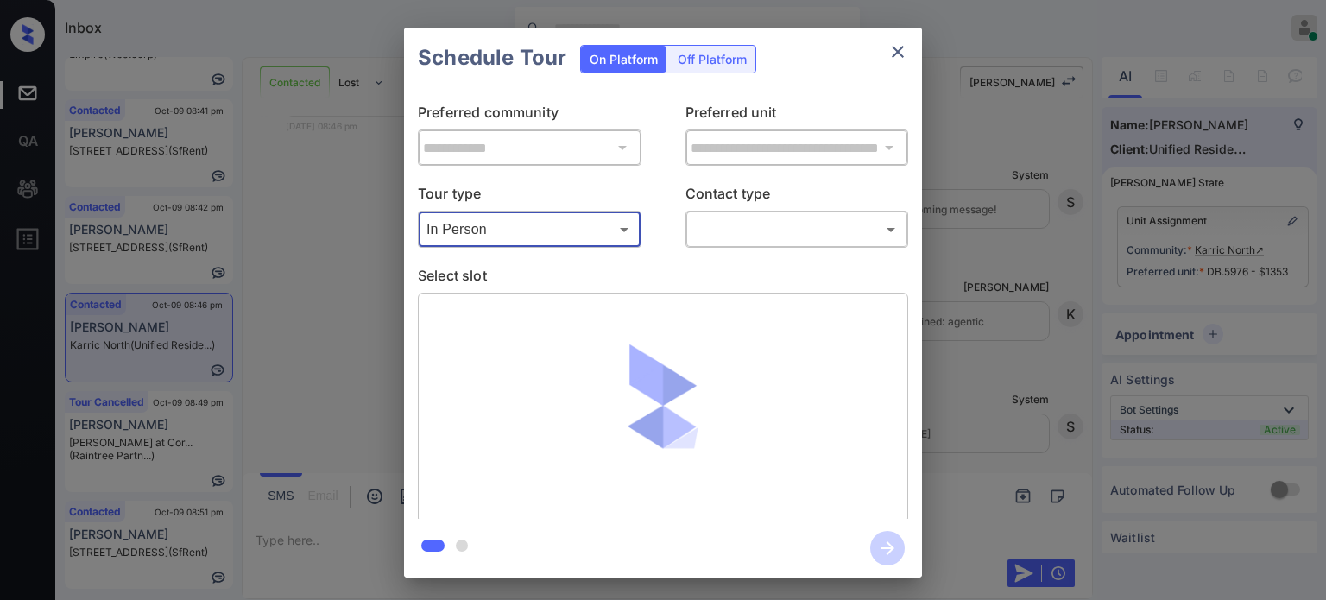
click at [727, 234] on body "Inbox [PERSON_NAME] Online Set yourself offline Set yourself on break Profile S…" at bounding box center [663, 300] width 1326 height 600
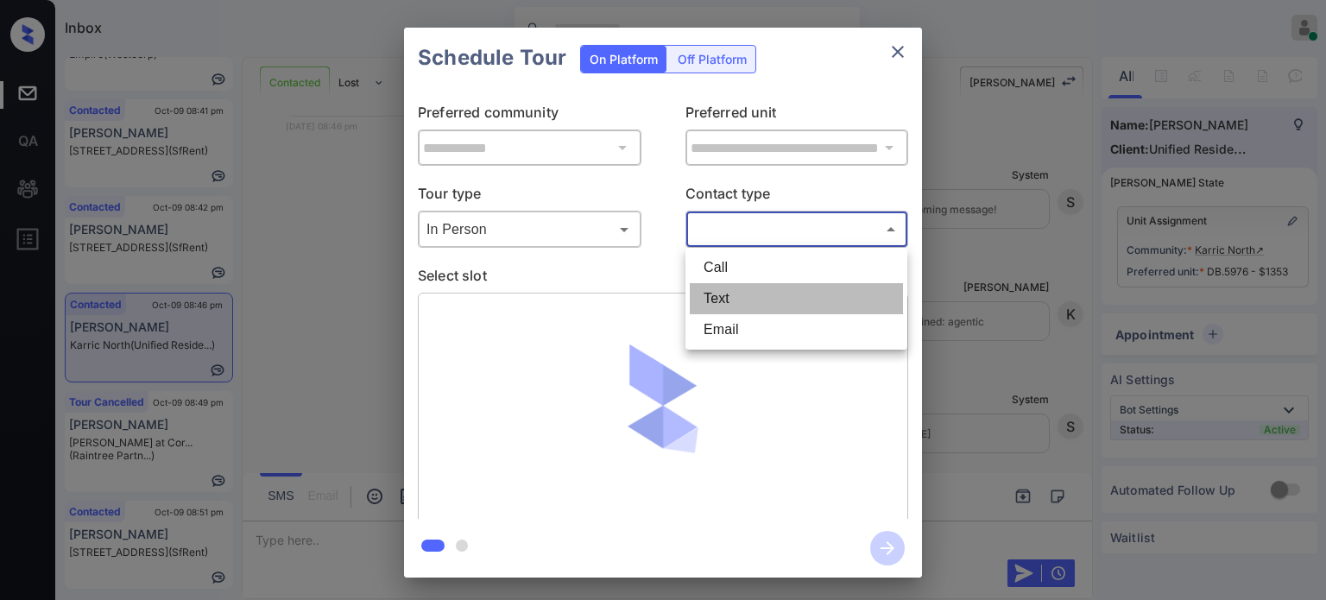
click at [724, 293] on li "Text" at bounding box center [796, 298] width 213 height 31
type input "****"
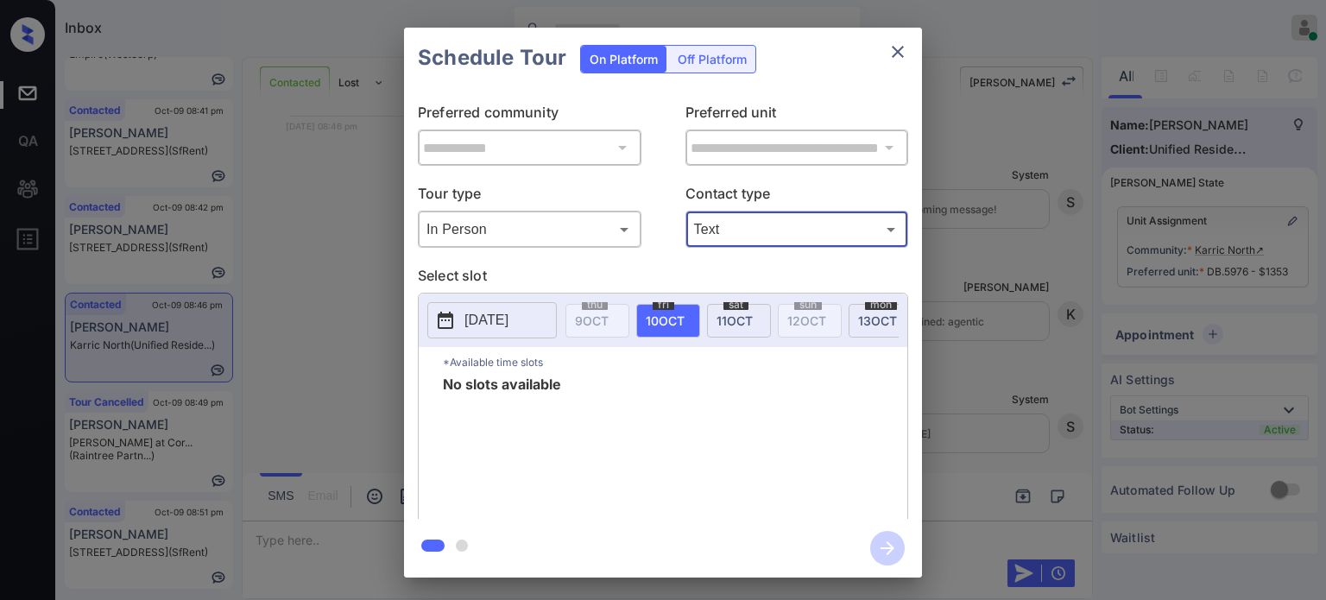
scroll to position [0, 0]
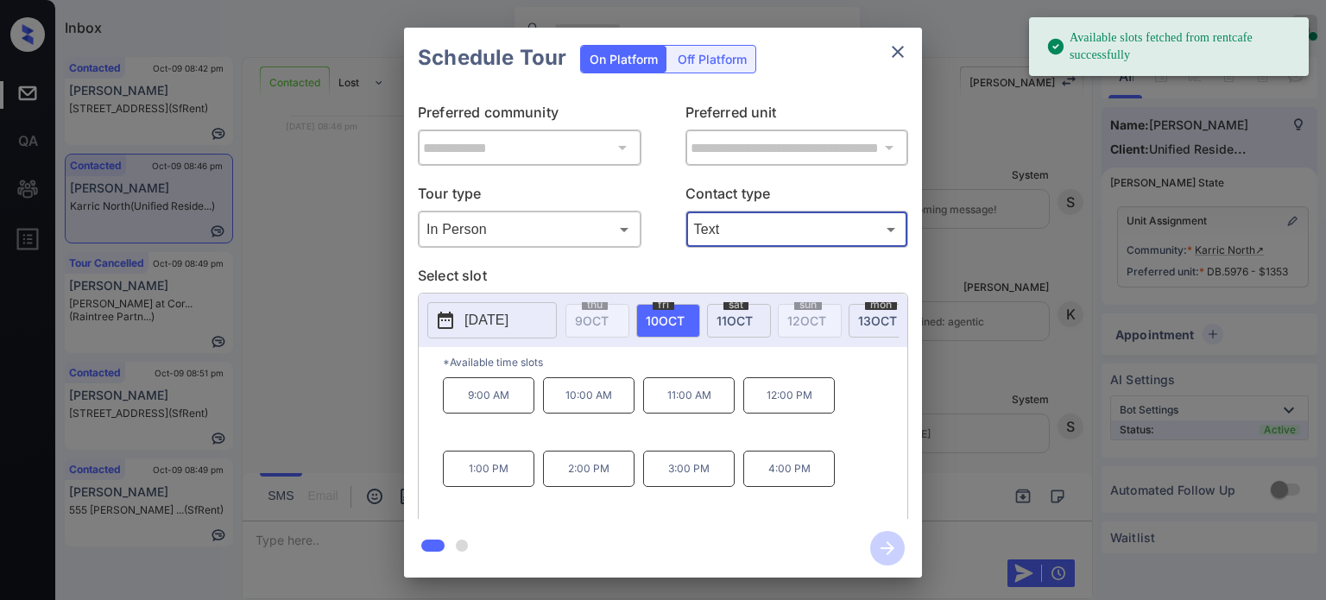
click at [533, 330] on button "[DATE]" at bounding box center [491, 320] width 129 height 36
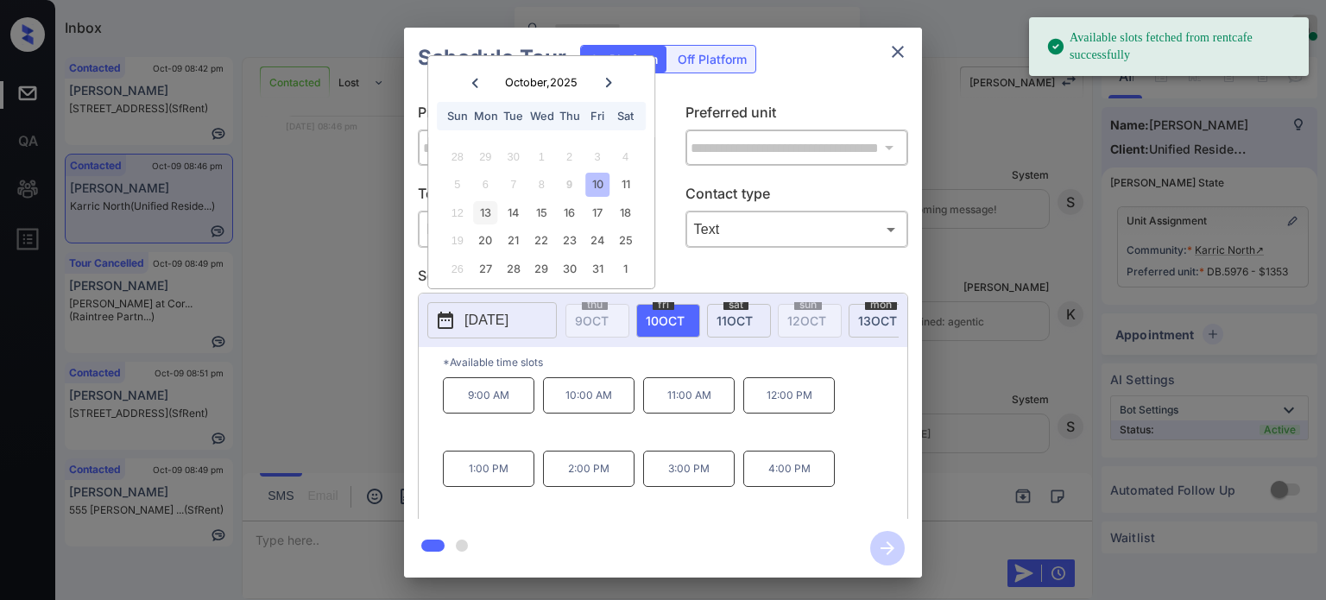
click at [480, 215] on div "13" at bounding box center [485, 212] width 23 height 23
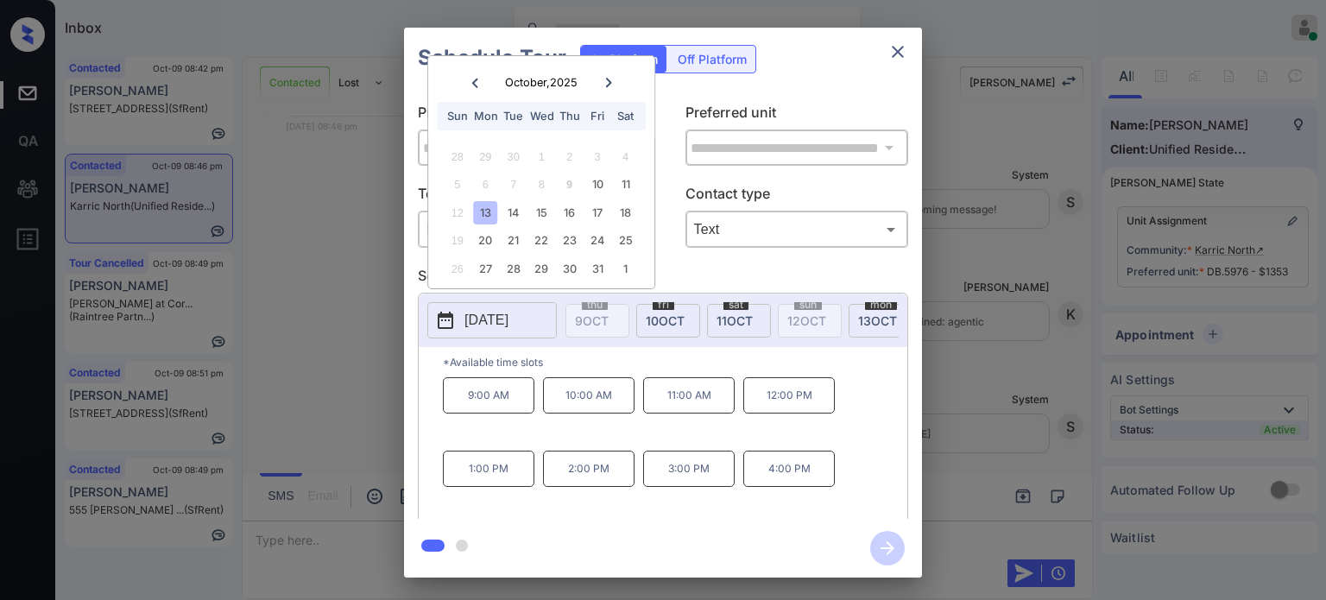
click at [490, 483] on p "1:00 PM" at bounding box center [489, 469] width 92 height 36
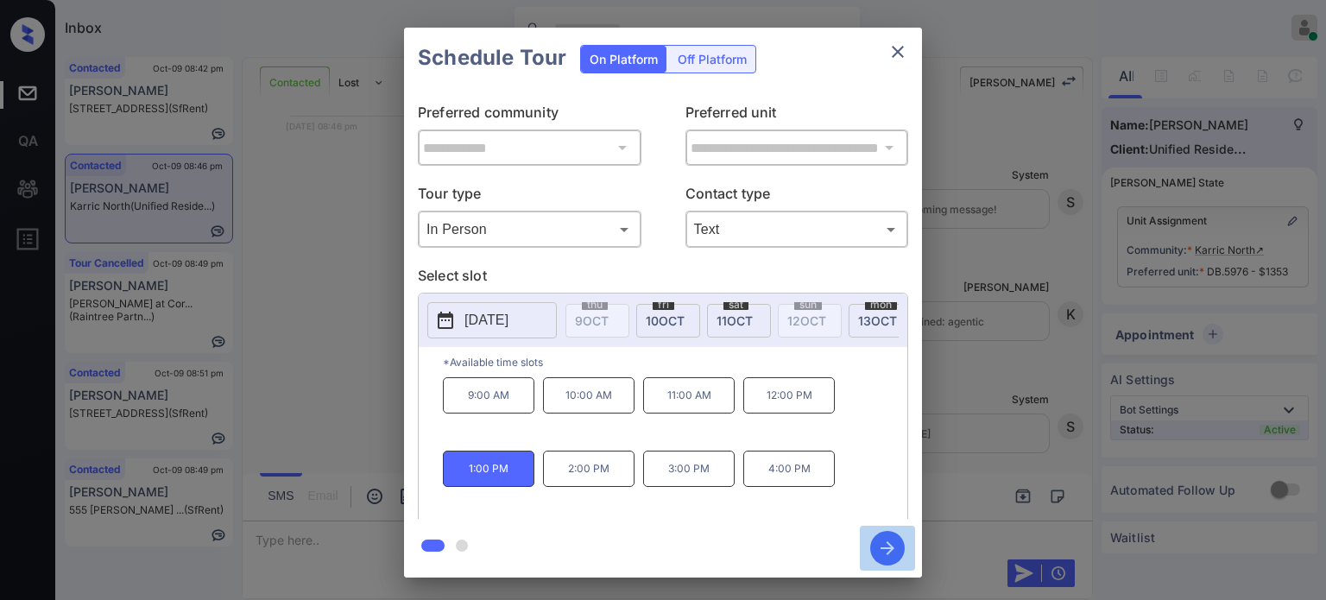
click at [889, 537] on icon "button" at bounding box center [887, 548] width 35 height 35
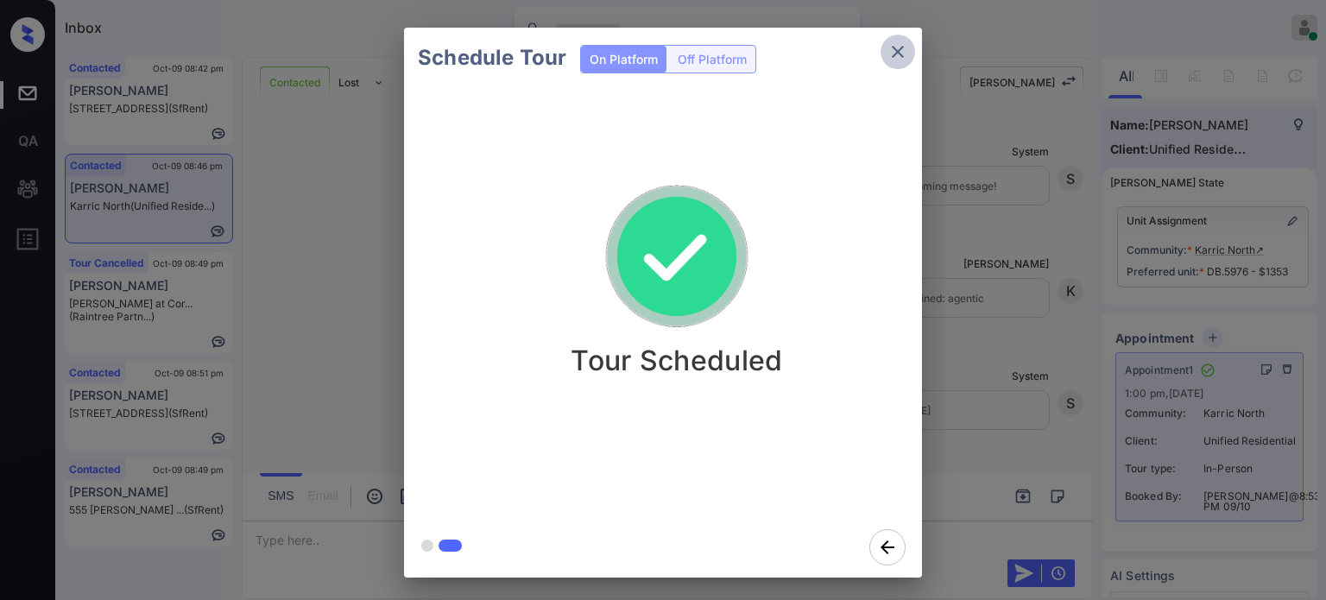
click at [905, 54] on icon "close" at bounding box center [897, 51] width 21 height 21
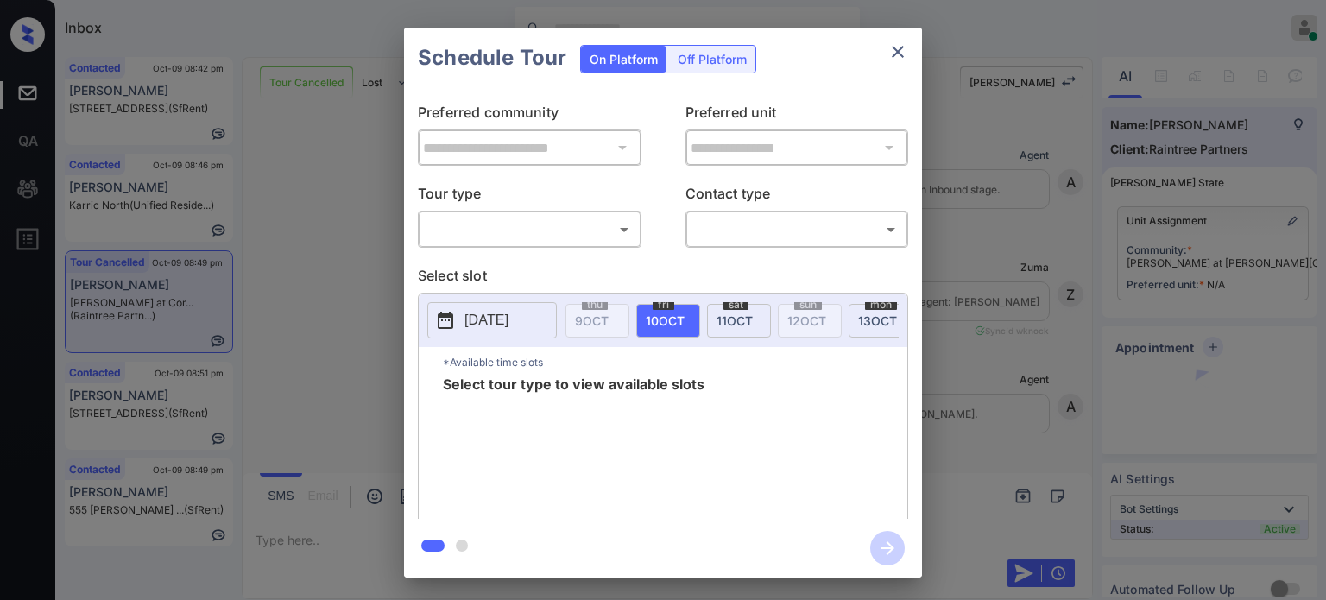
scroll to position [4106, 0]
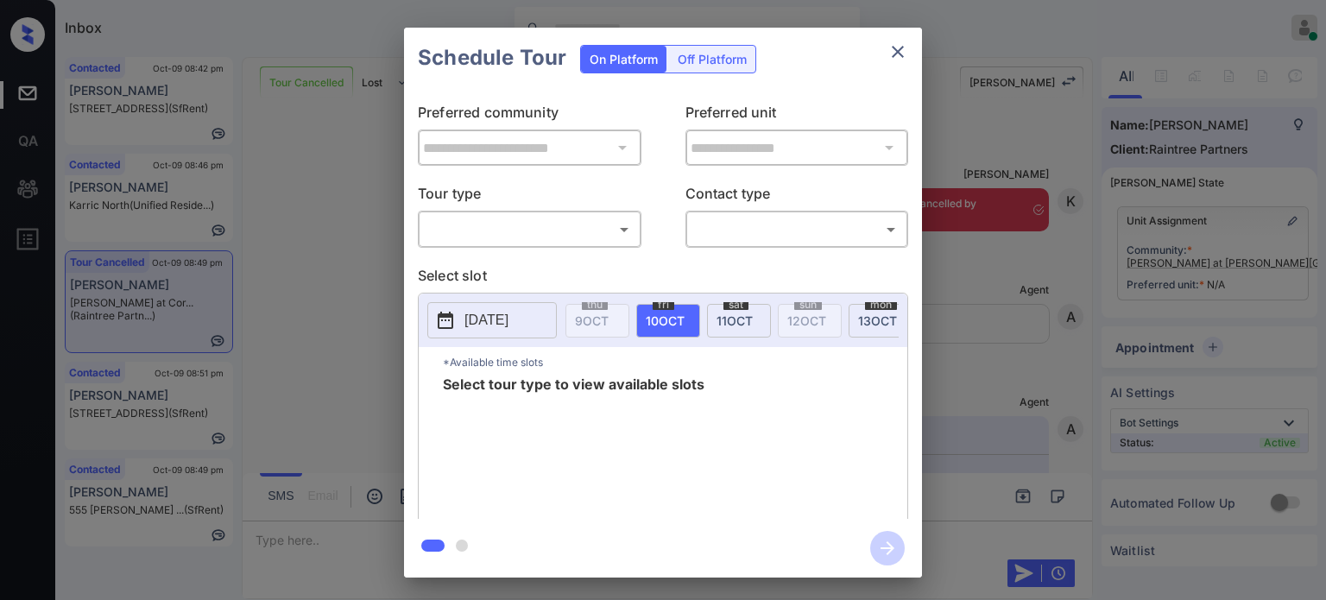
click at [483, 228] on body "Inbox Juan Carlos Manantan Online Set yourself offline Set yourself on break Pr…" at bounding box center [663, 300] width 1326 height 600
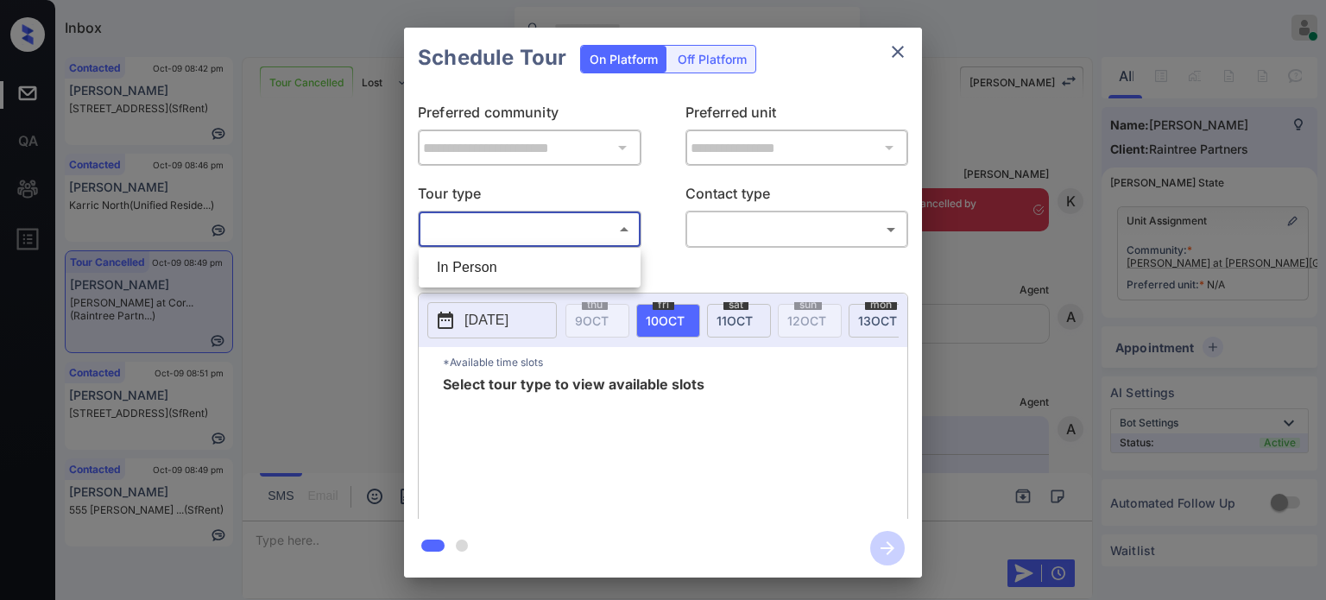
click at [475, 259] on li "In Person" at bounding box center [529, 267] width 213 height 31
type input "********"
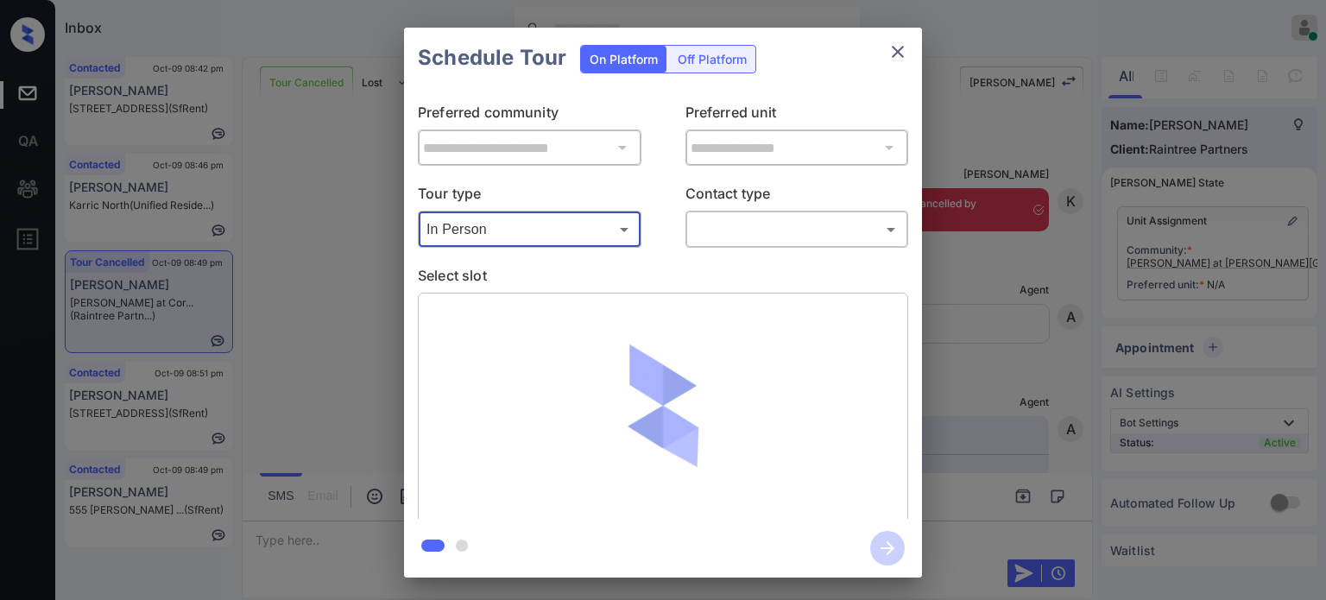
click at [776, 242] on body "Inbox Juan Carlos Manantan Online Set yourself offline Set yourself on break Pr…" at bounding box center [663, 300] width 1326 height 600
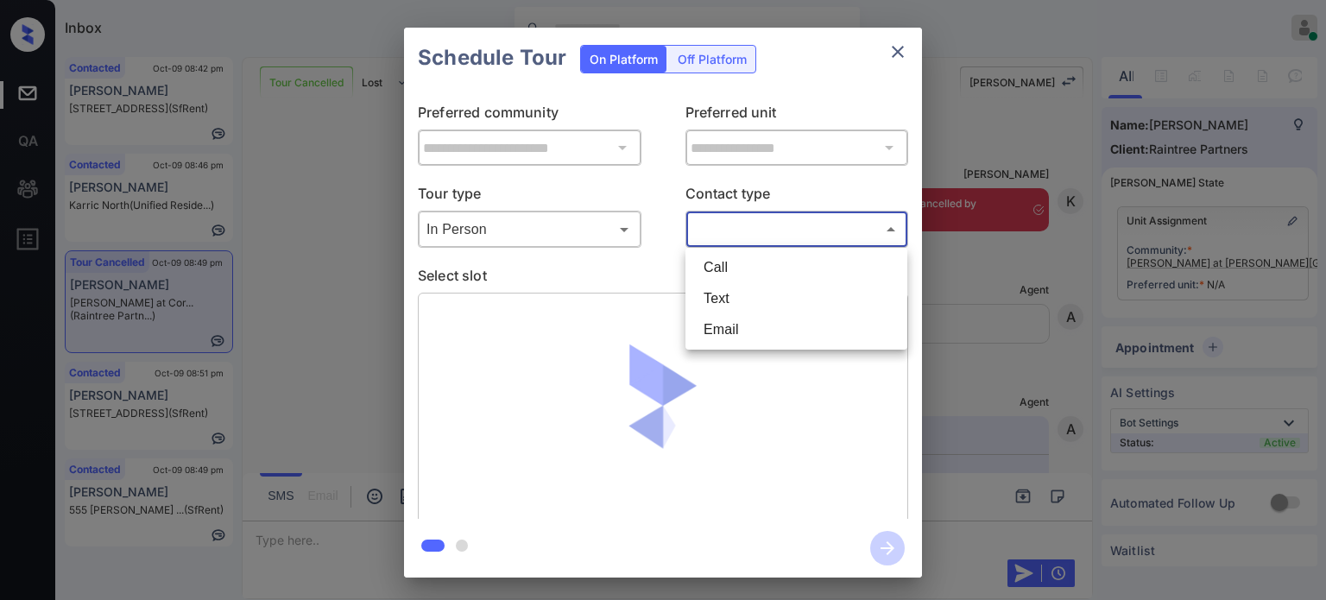
click at [734, 294] on li "Text" at bounding box center [796, 298] width 213 height 31
type input "****"
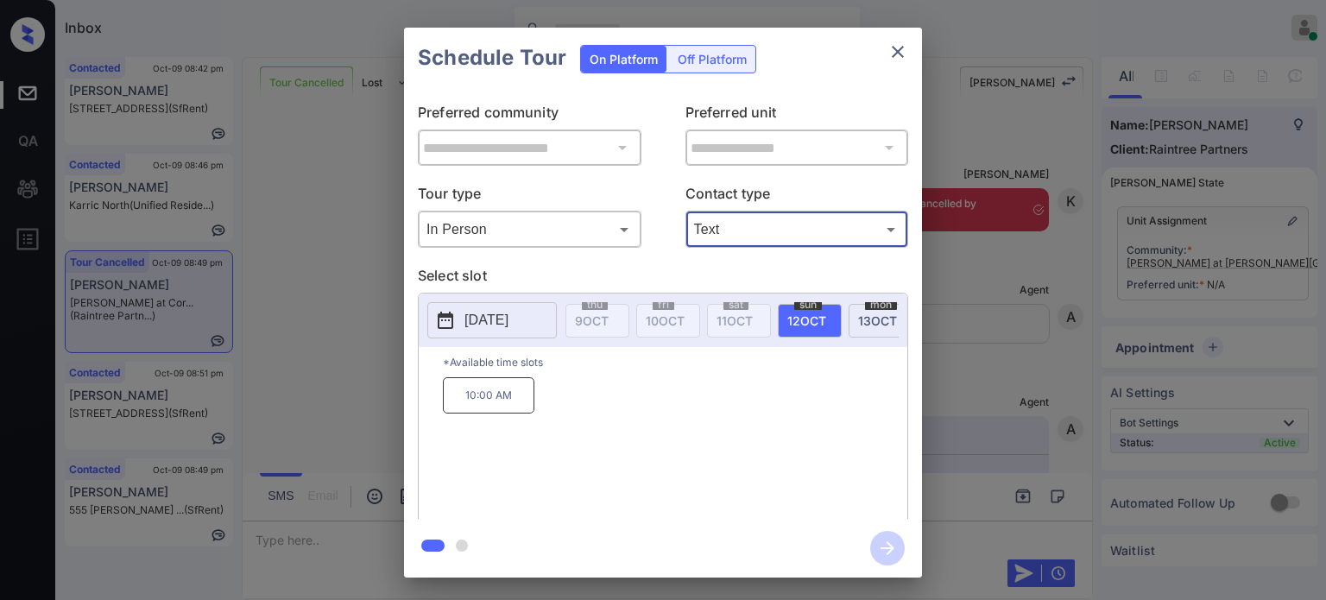
click at [470, 318] on p "2025-10-12" at bounding box center [486, 320] width 44 height 21
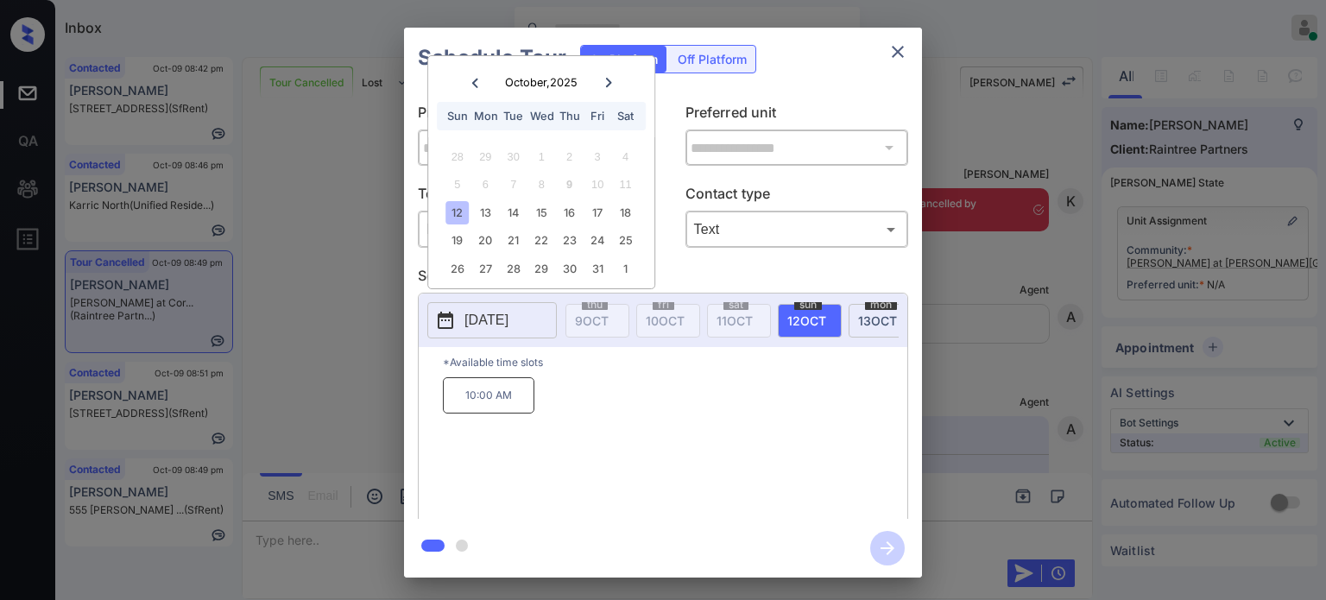
click at [631, 179] on div "11" at bounding box center [625, 184] width 23 height 23
drag, startPoint x: 624, startPoint y: 183, endPoint x: 881, endPoint y: 75, distance: 278.2
click at [625, 183] on div "11" at bounding box center [625, 184] width 23 height 23
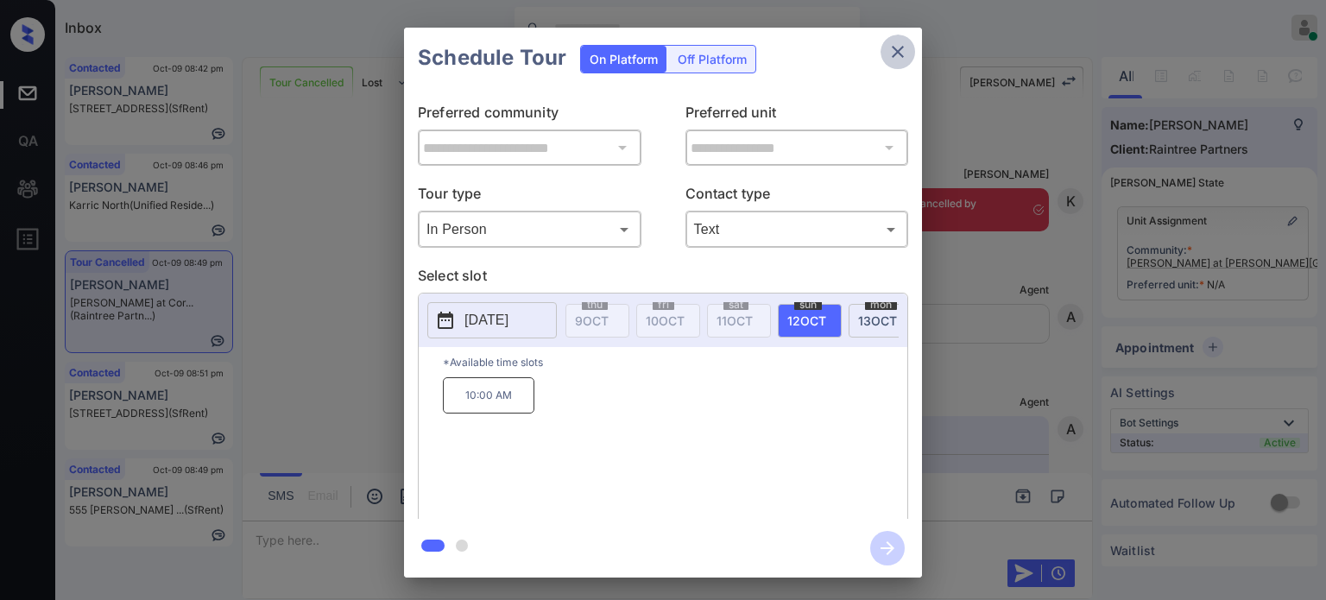
click at [893, 47] on icon "close" at bounding box center [898, 52] width 12 height 12
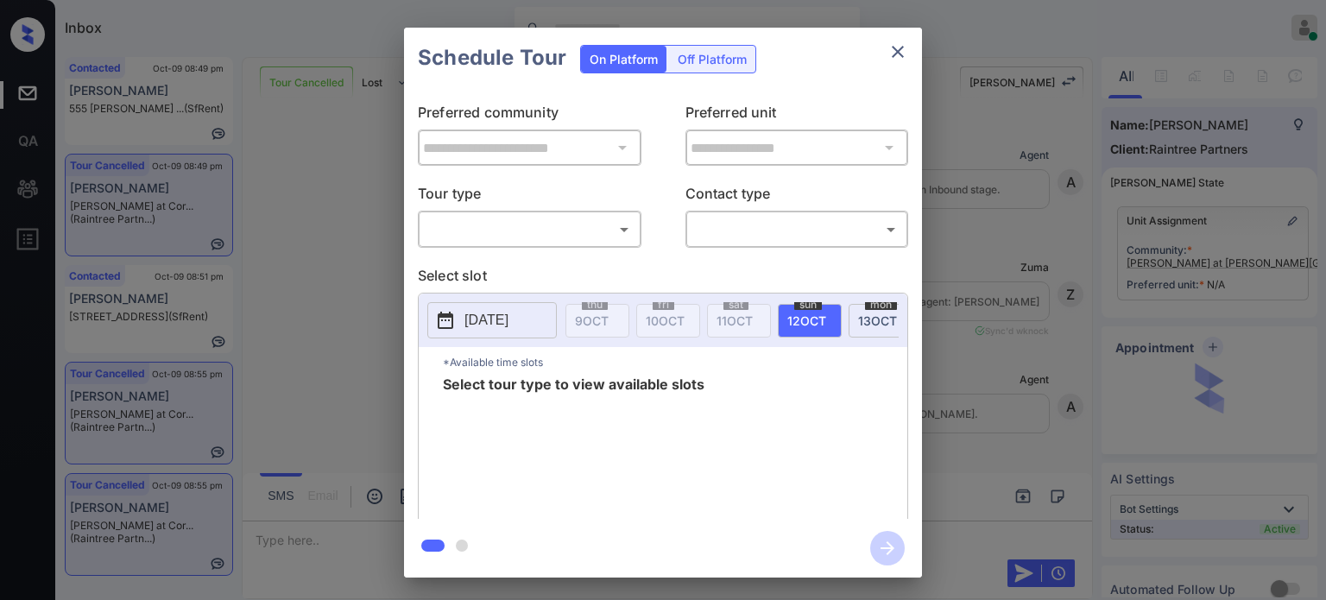
scroll to position [5269, 0]
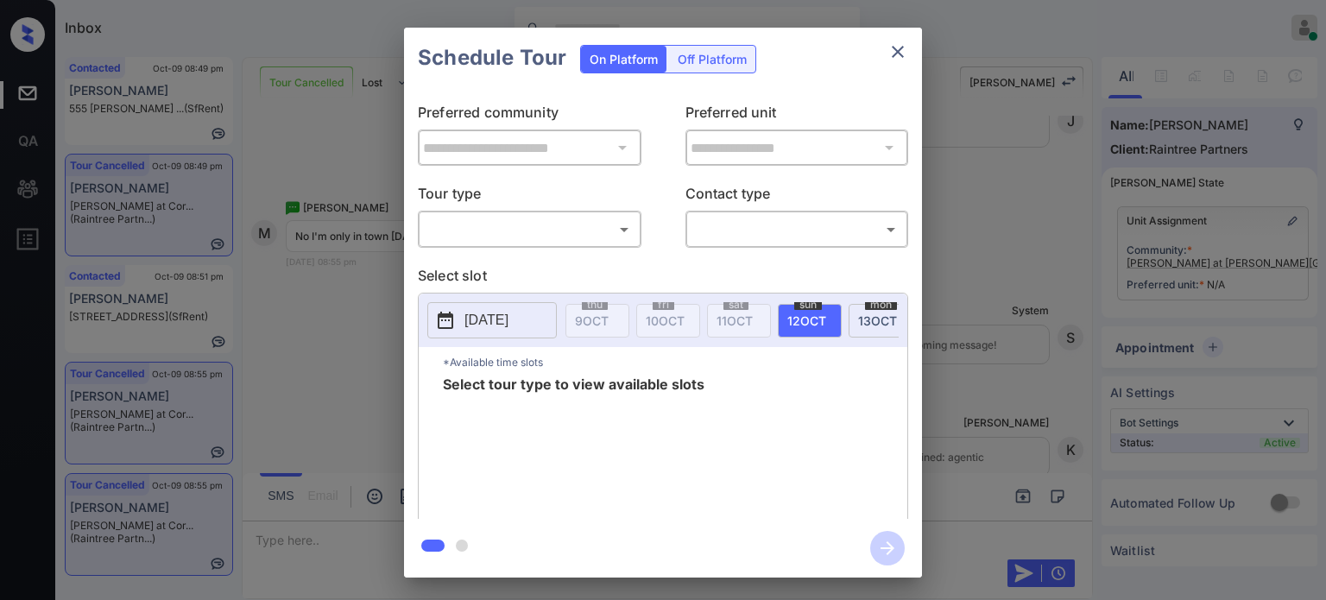
click at [521, 237] on body "Inbox Juan Carlos Manantan Online Set yourself offline Set yourself on break Pr…" at bounding box center [663, 300] width 1326 height 600
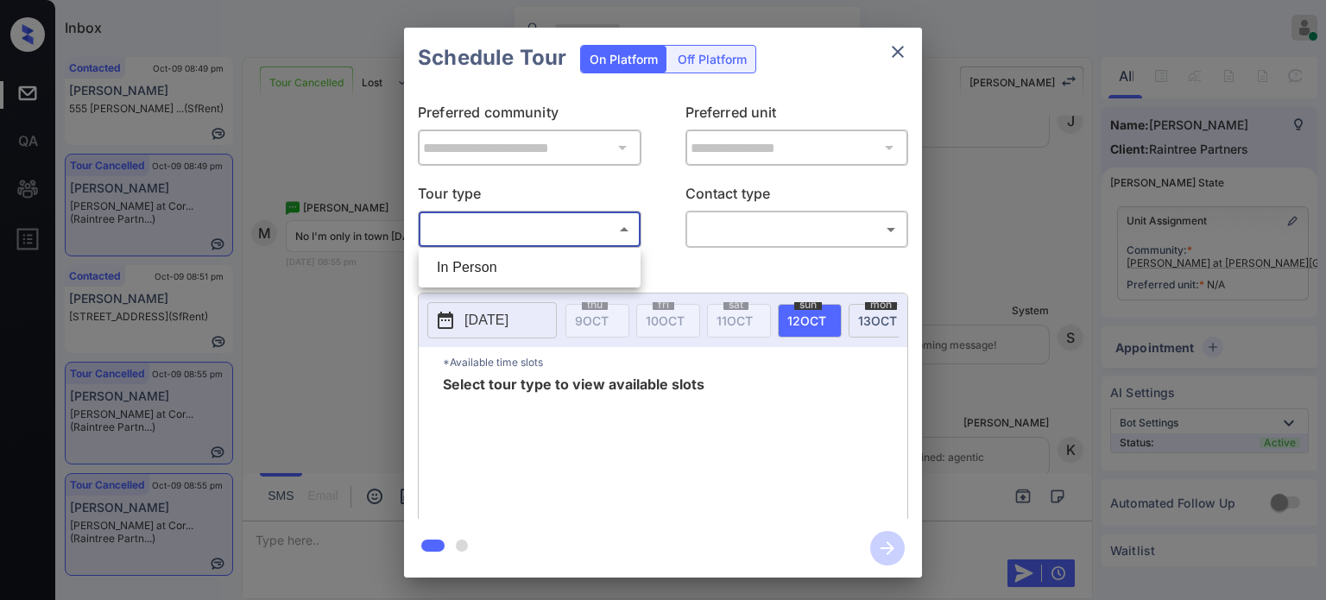
click at [754, 236] on div at bounding box center [663, 300] width 1326 height 600
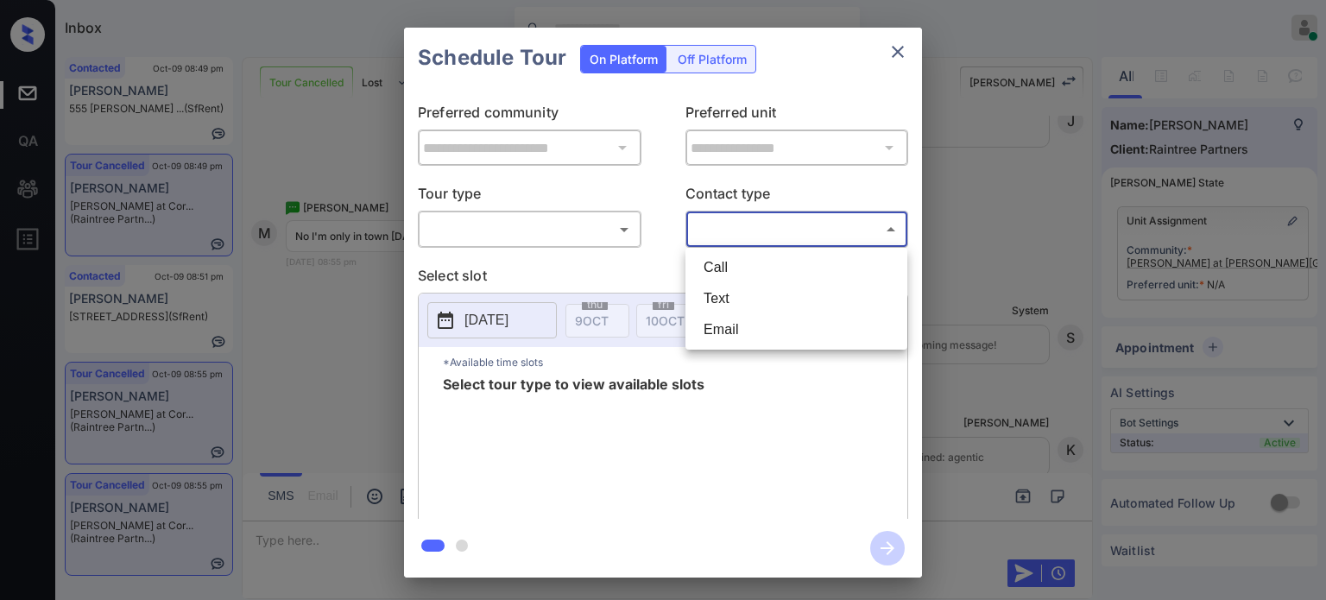
click at [784, 230] on body "Inbox Juan Carlos Manantan Online Set yourself offline Set yourself on break Pr…" at bounding box center [663, 300] width 1326 height 600
click at [891, 54] on div at bounding box center [663, 300] width 1326 height 600
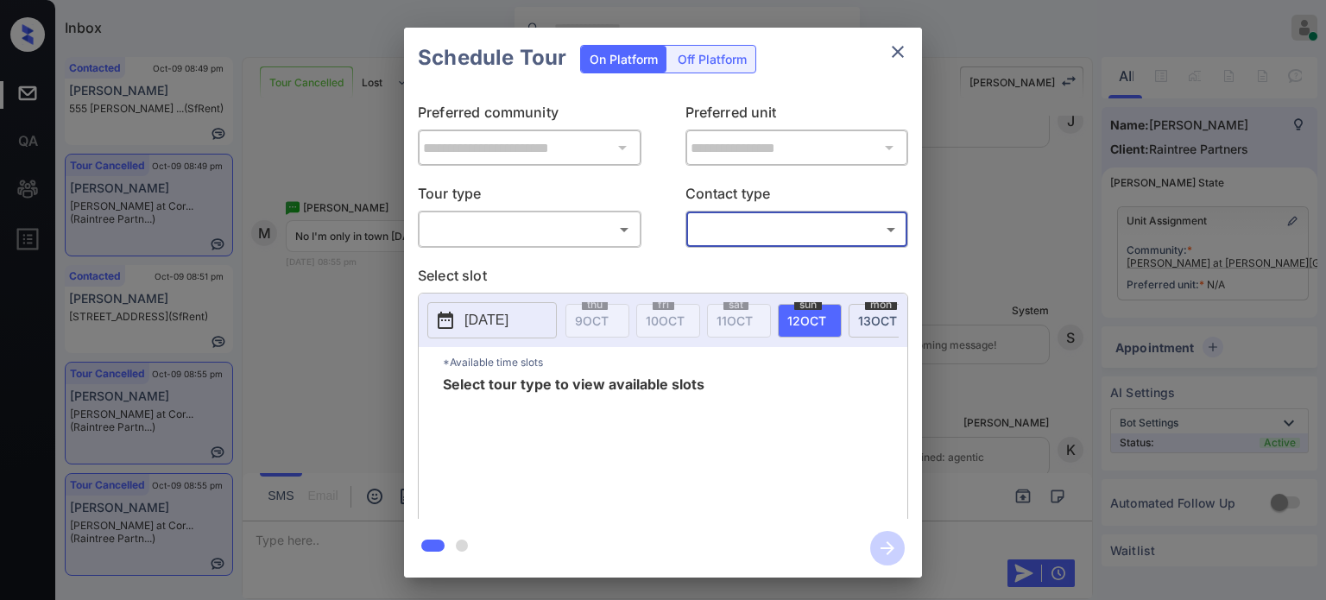
click at [893, 50] on icon "close" at bounding box center [897, 51] width 21 height 21
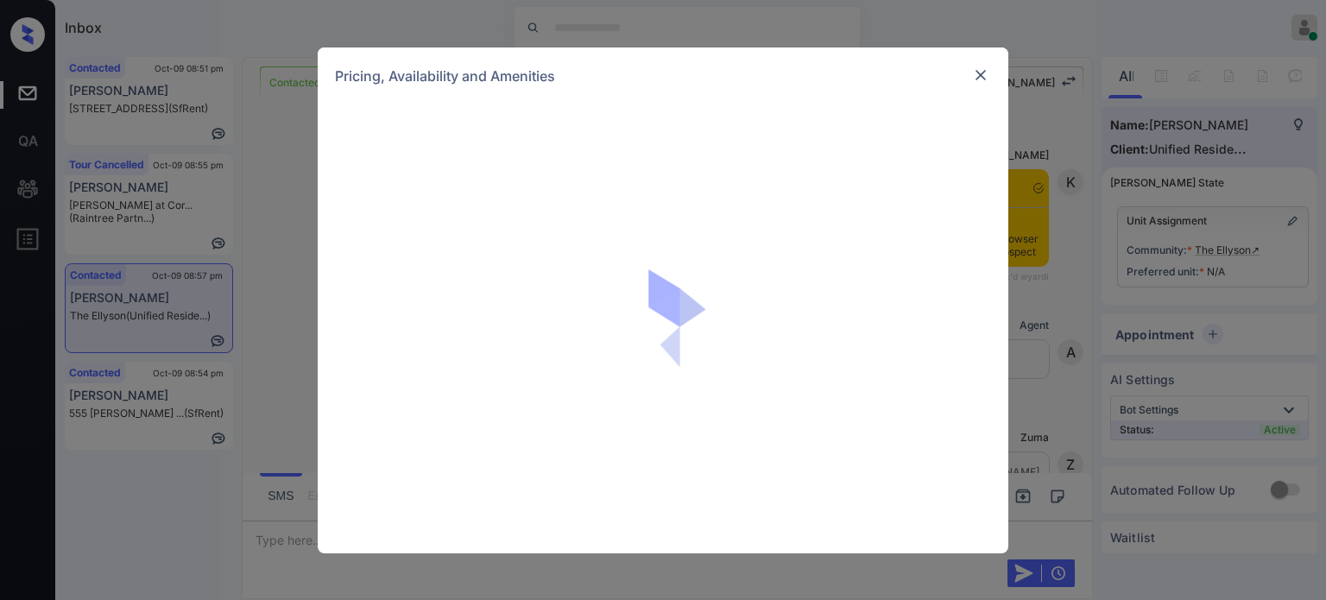
scroll to position [1270, 0]
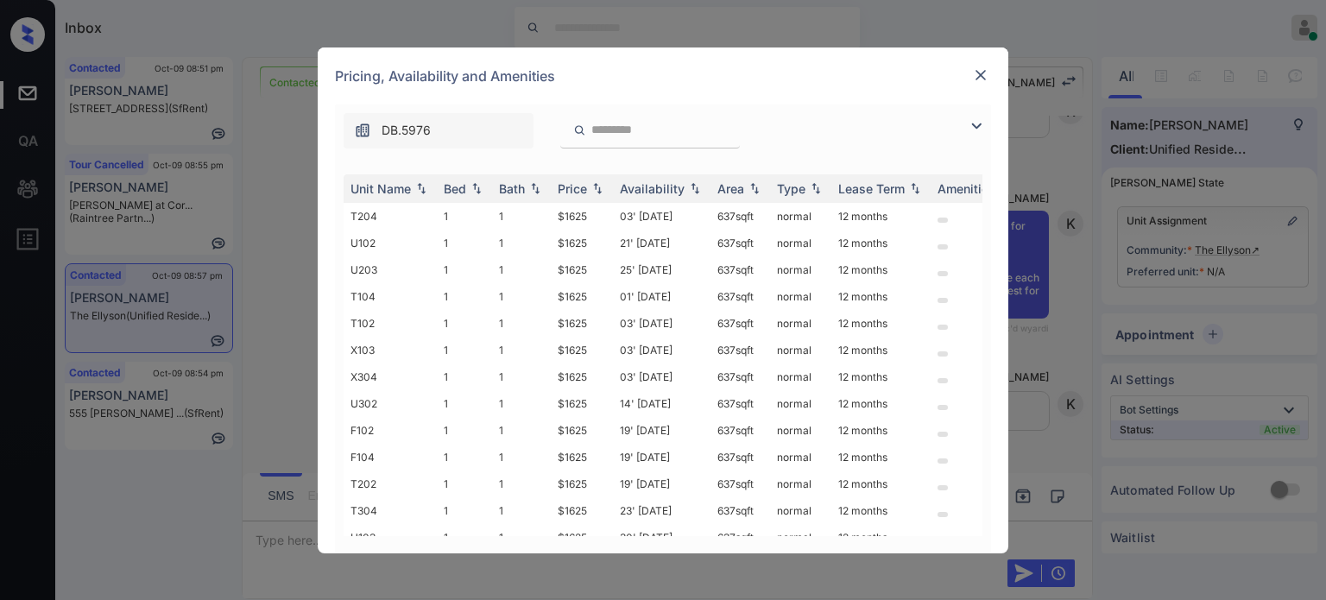
click at [972, 124] on img at bounding box center [976, 126] width 21 height 21
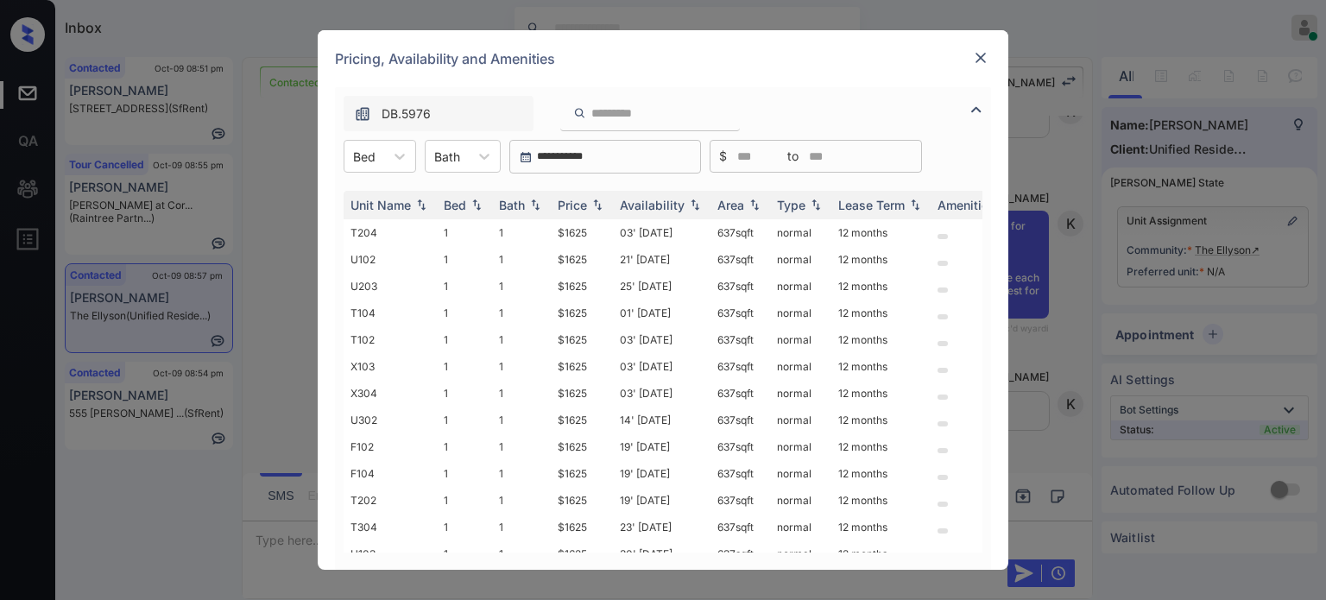
click at [963, 49] on div "Pricing, Availability and Amenities" at bounding box center [663, 58] width 691 height 57
click at [986, 54] on img at bounding box center [980, 57] width 17 height 17
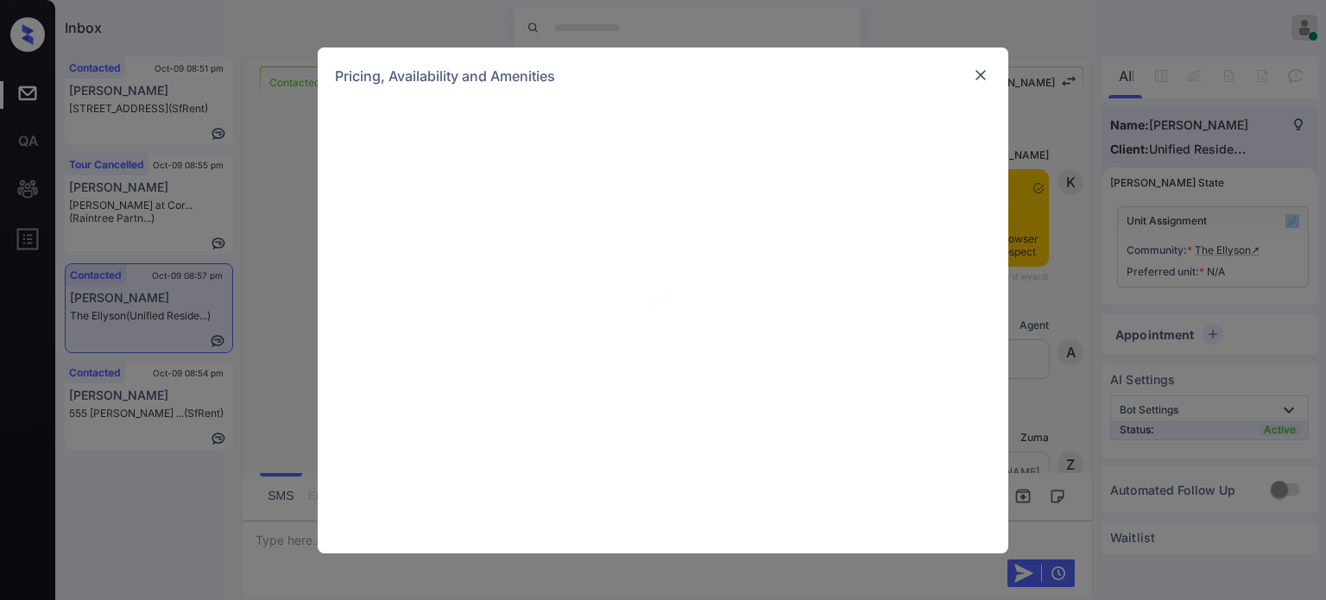
scroll to position [838, 0]
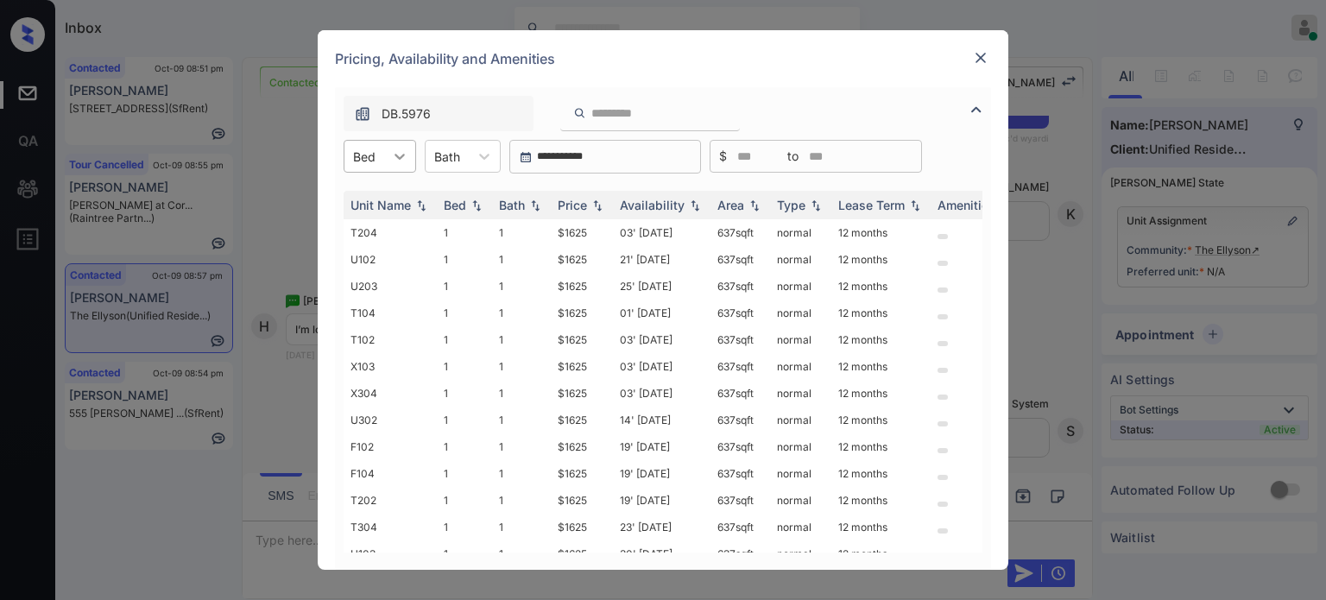
click at [395, 161] on icon at bounding box center [399, 156] width 17 height 17
click at [356, 260] on div "3" at bounding box center [380, 260] width 73 height 31
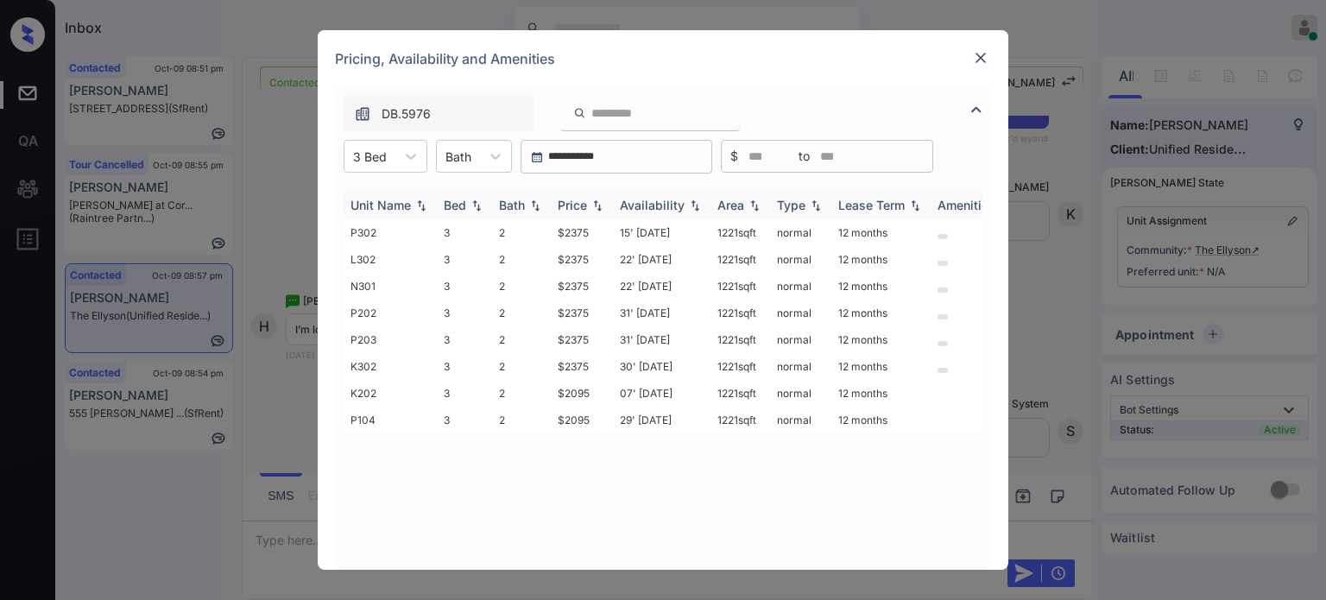
click at [572, 208] on div "Price" at bounding box center [572, 205] width 29 height 15
click at [982, 58] on img at bounding box center [980, 57] width 17 height 17
